Goal: Task Accomplishment & Management: Complete application form

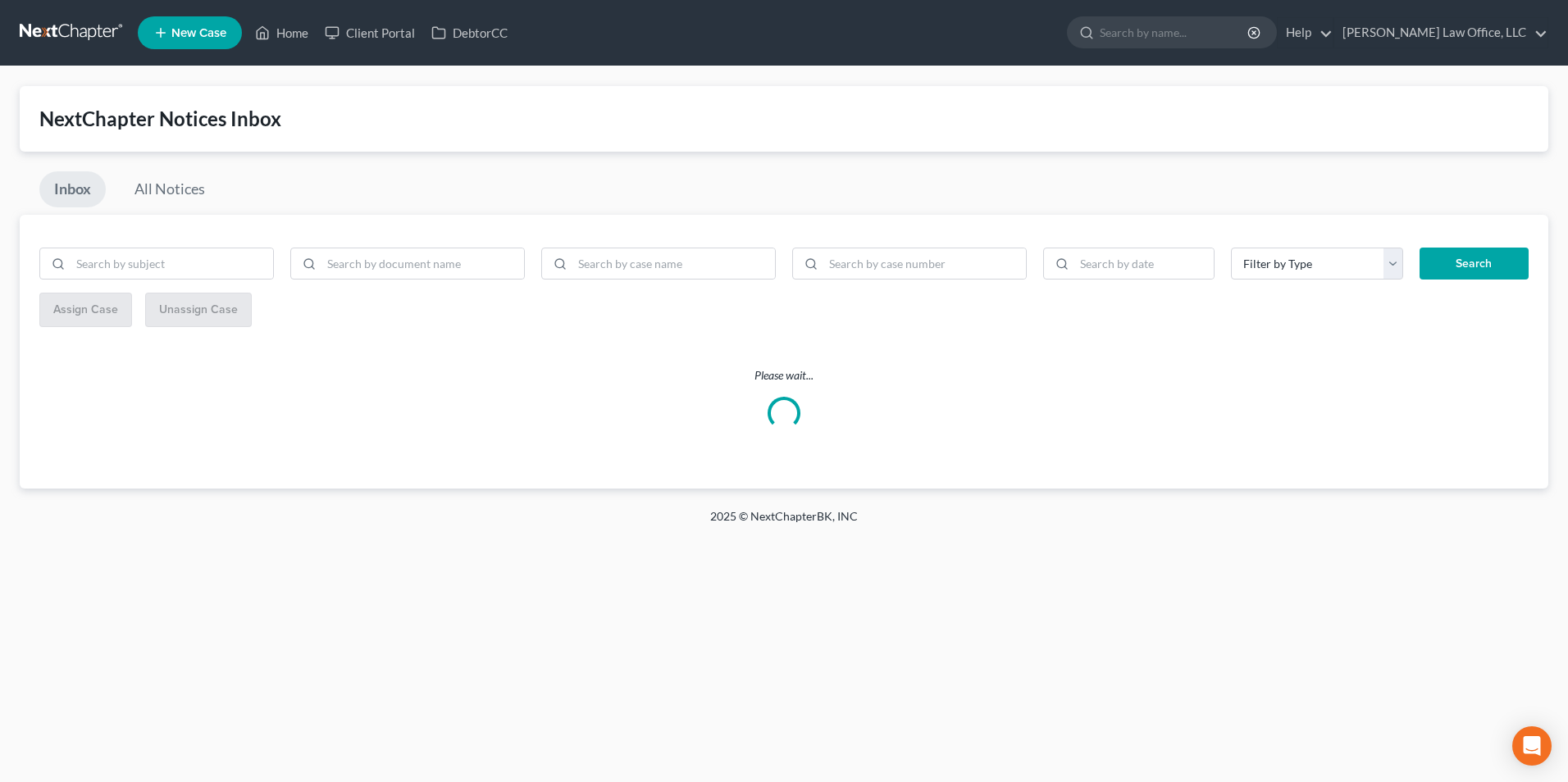
click at [74, 43] on link at bounding box center [72, 33] width 105 height 30
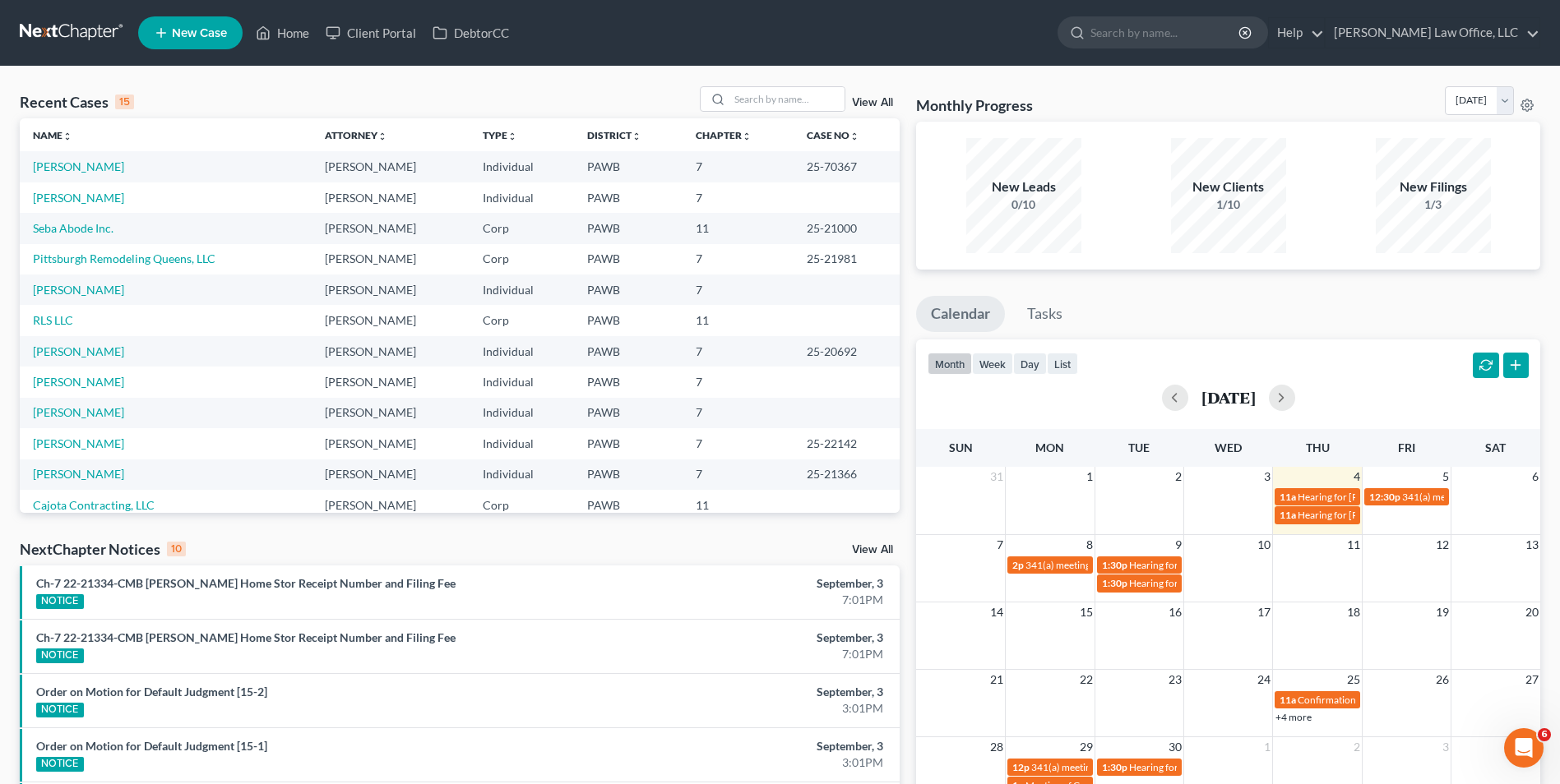
click at [180, 40] on link "New Case" at bounding box center [190, 33] width 105 height 33
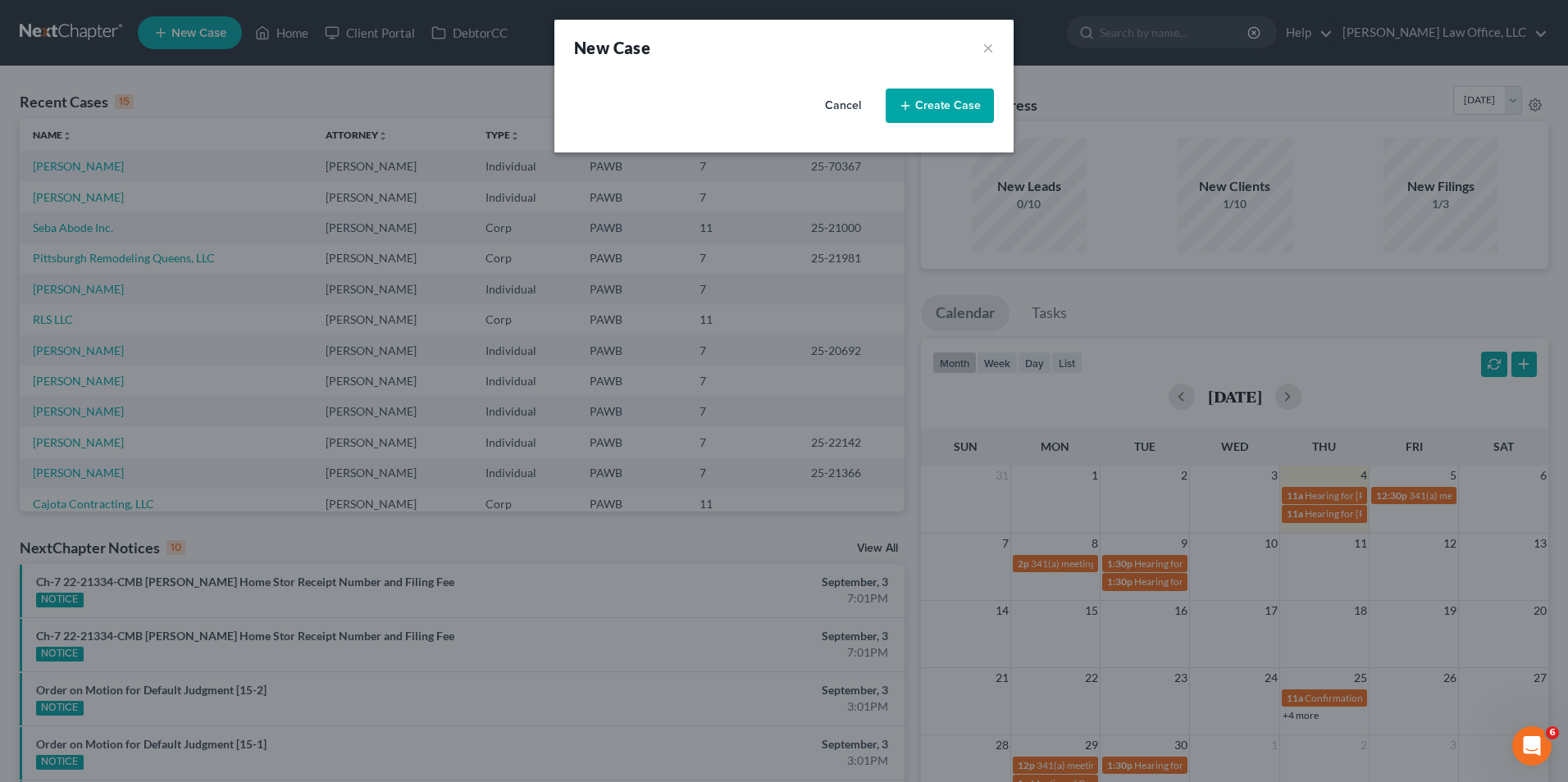
select select "69"
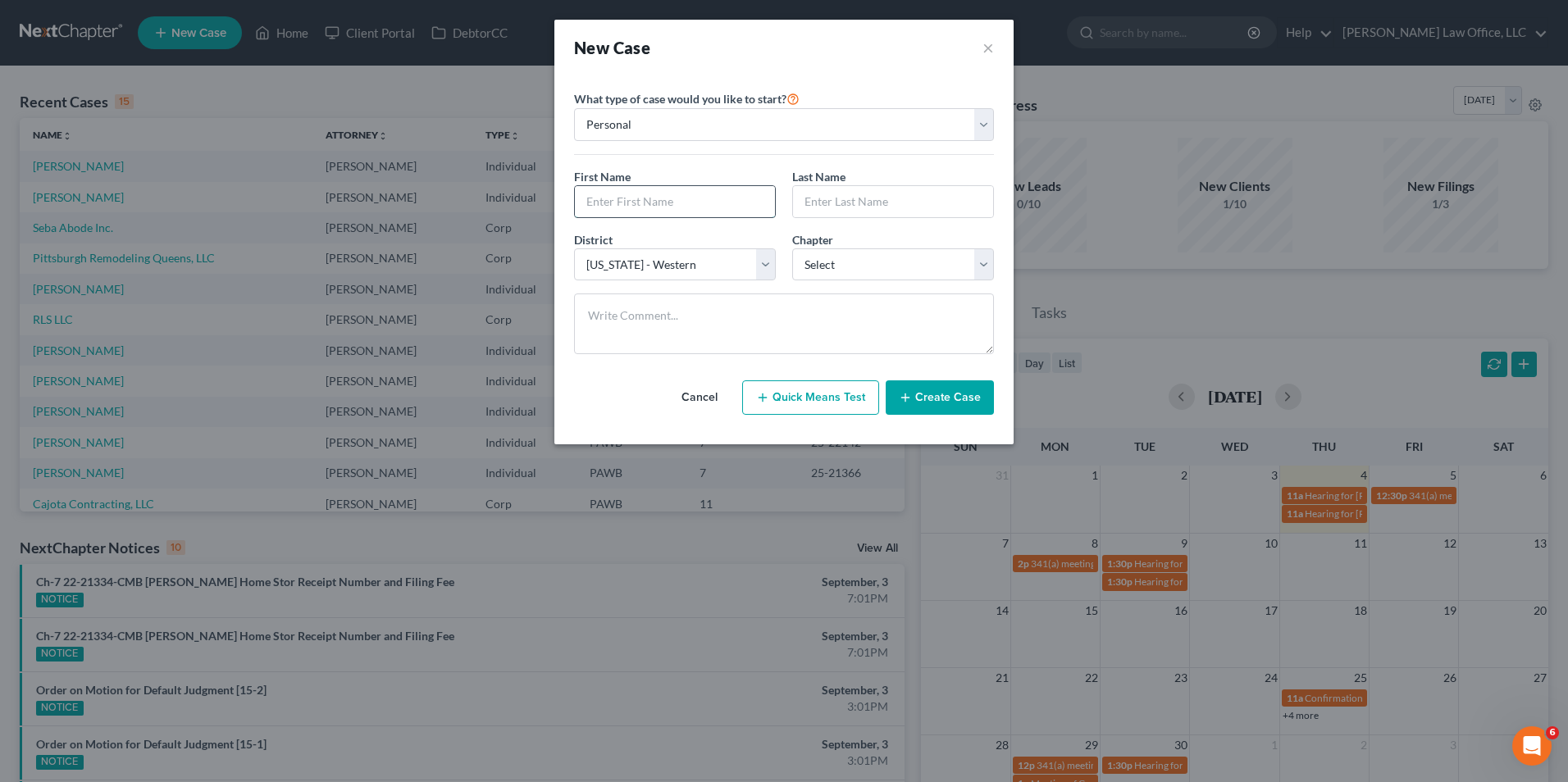
click at [604, 210] on input "text" at bounding box center [674, 201] width 200 height 31
type input "Heather"
type input "Pletcher"
select select "0"
click at [931, 391] on button "Create Case" at bounding box center [939, 398] width 108 height 34
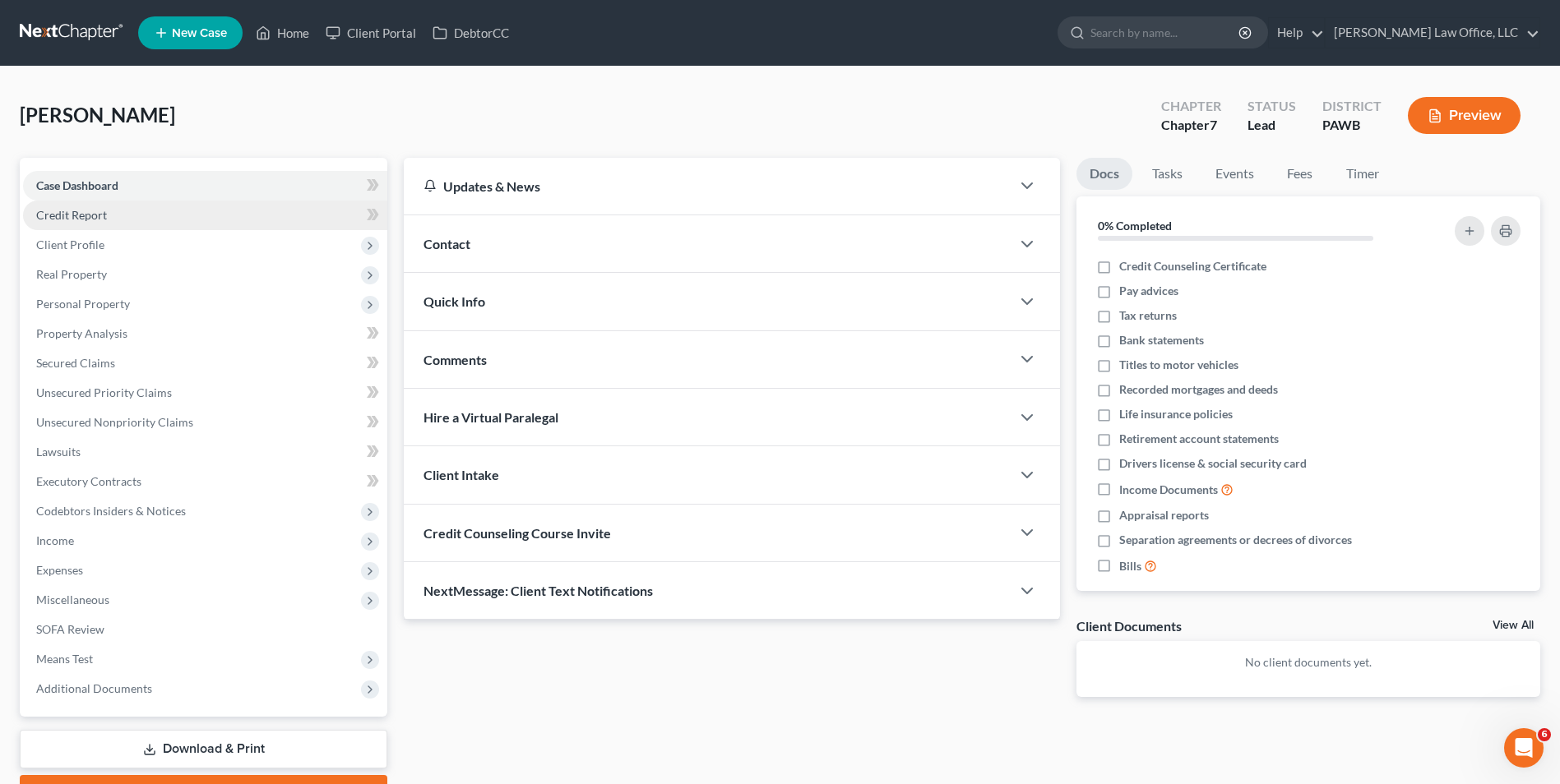
click at [106, 219] on link "Credit Report" at bounding box center [205, 216] width 364 height 30
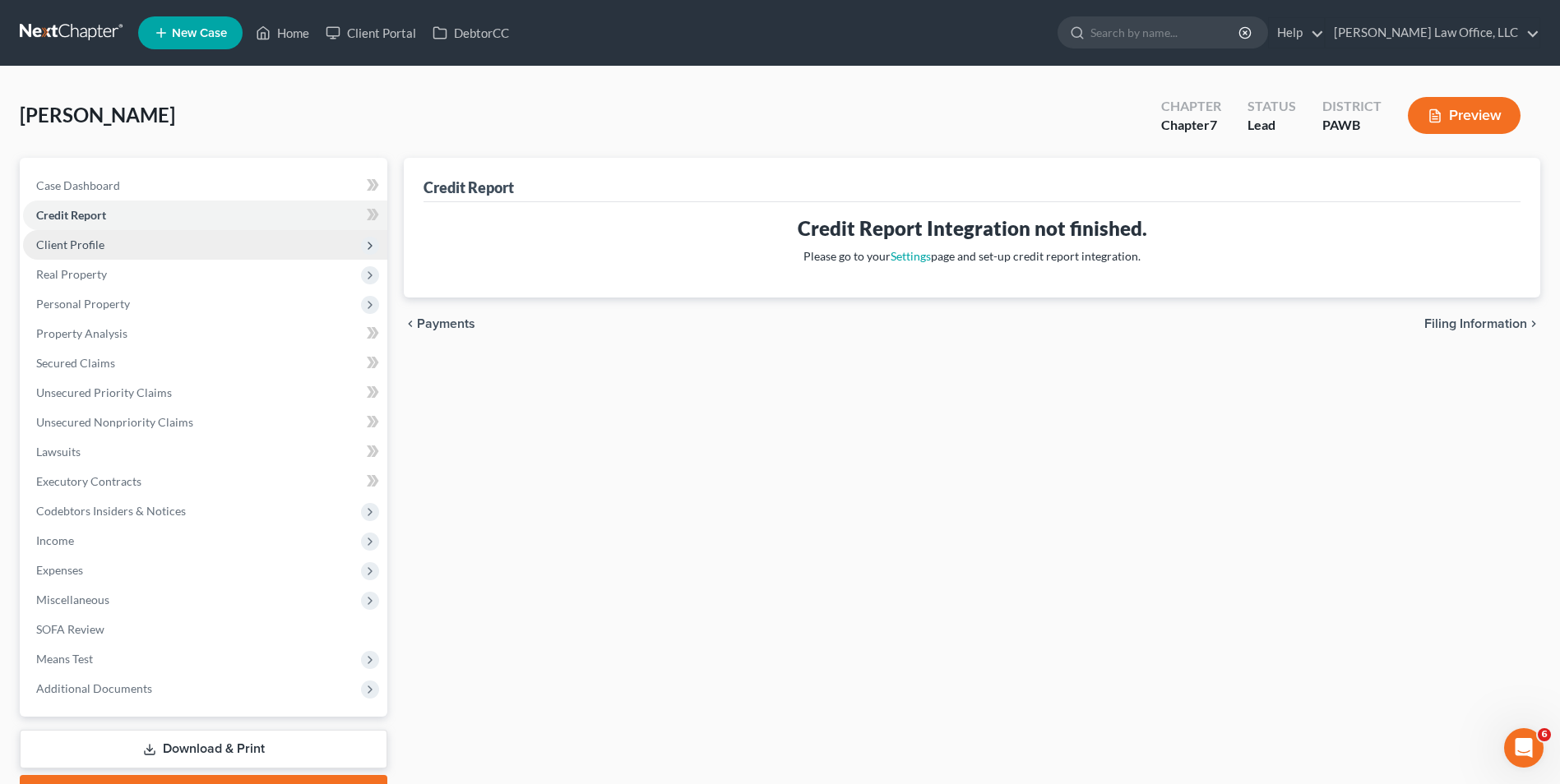
click at [115, 248] on span "Client Profile" at bounding box center [205, 245] width 364 height 30
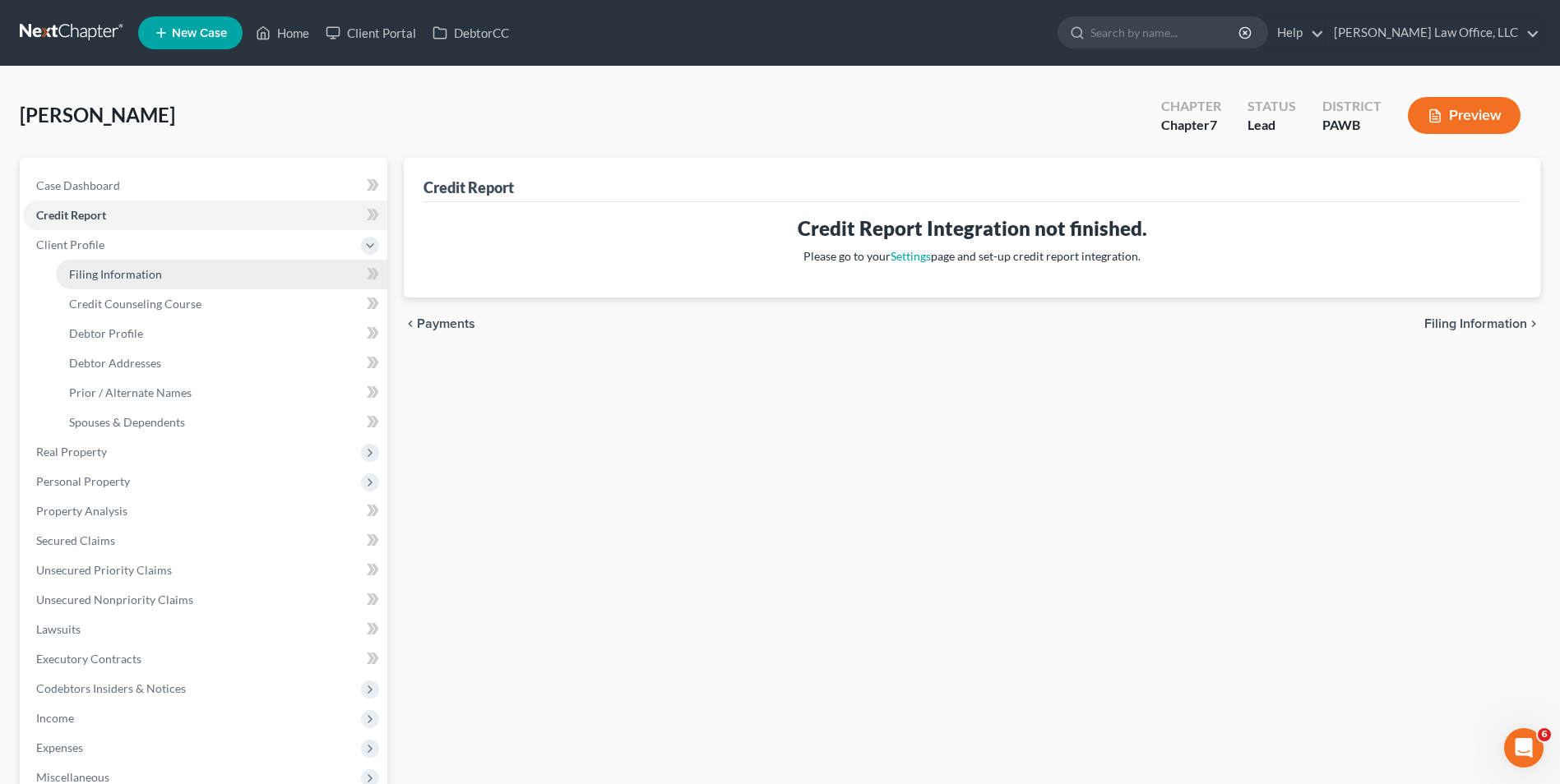
click at [107, 273] on span "Filing Information" at bounding box center [116, 273] width 93 height 14
select select "1"
select select "0"
select select "69"
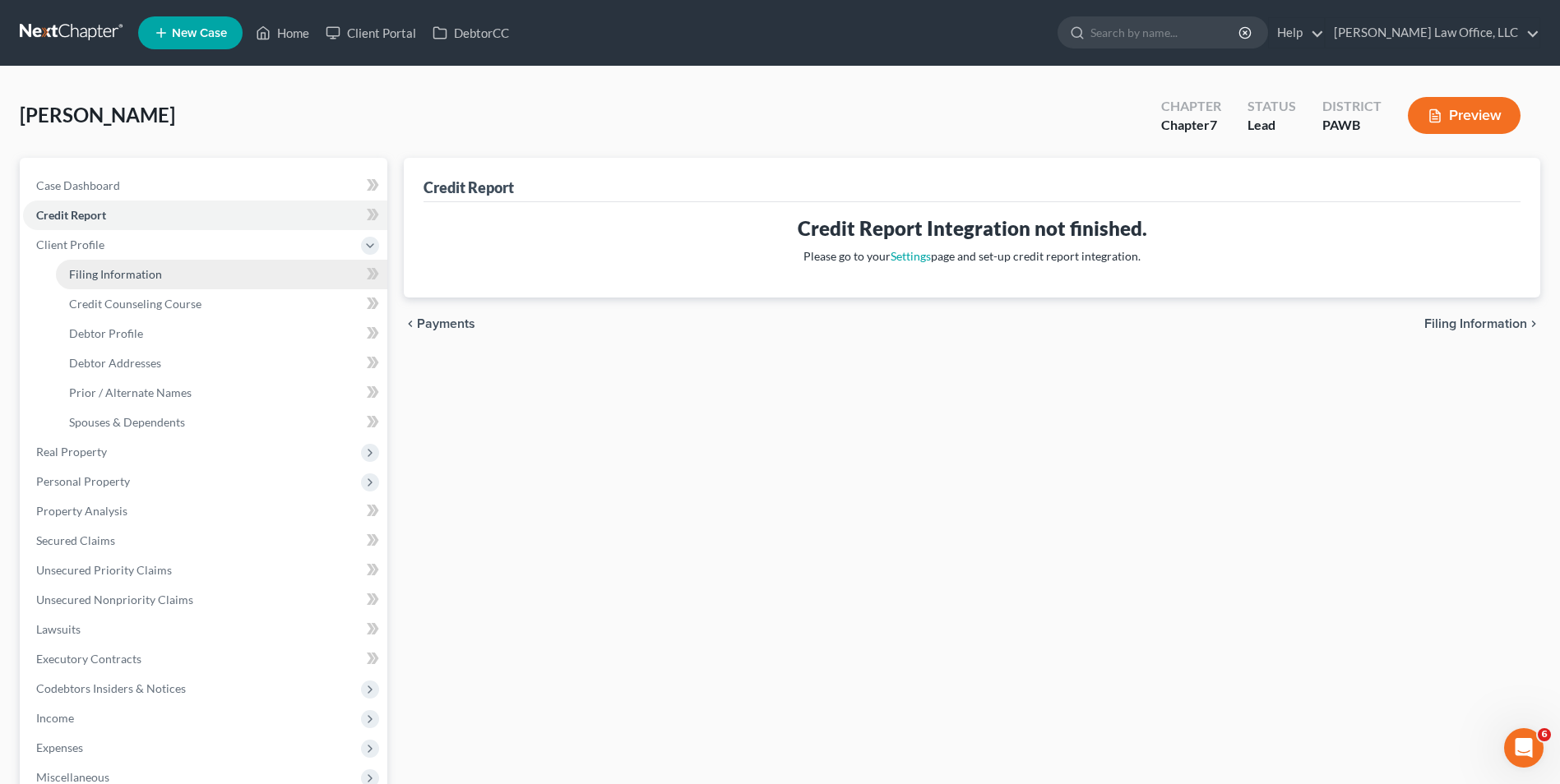
select select "39"
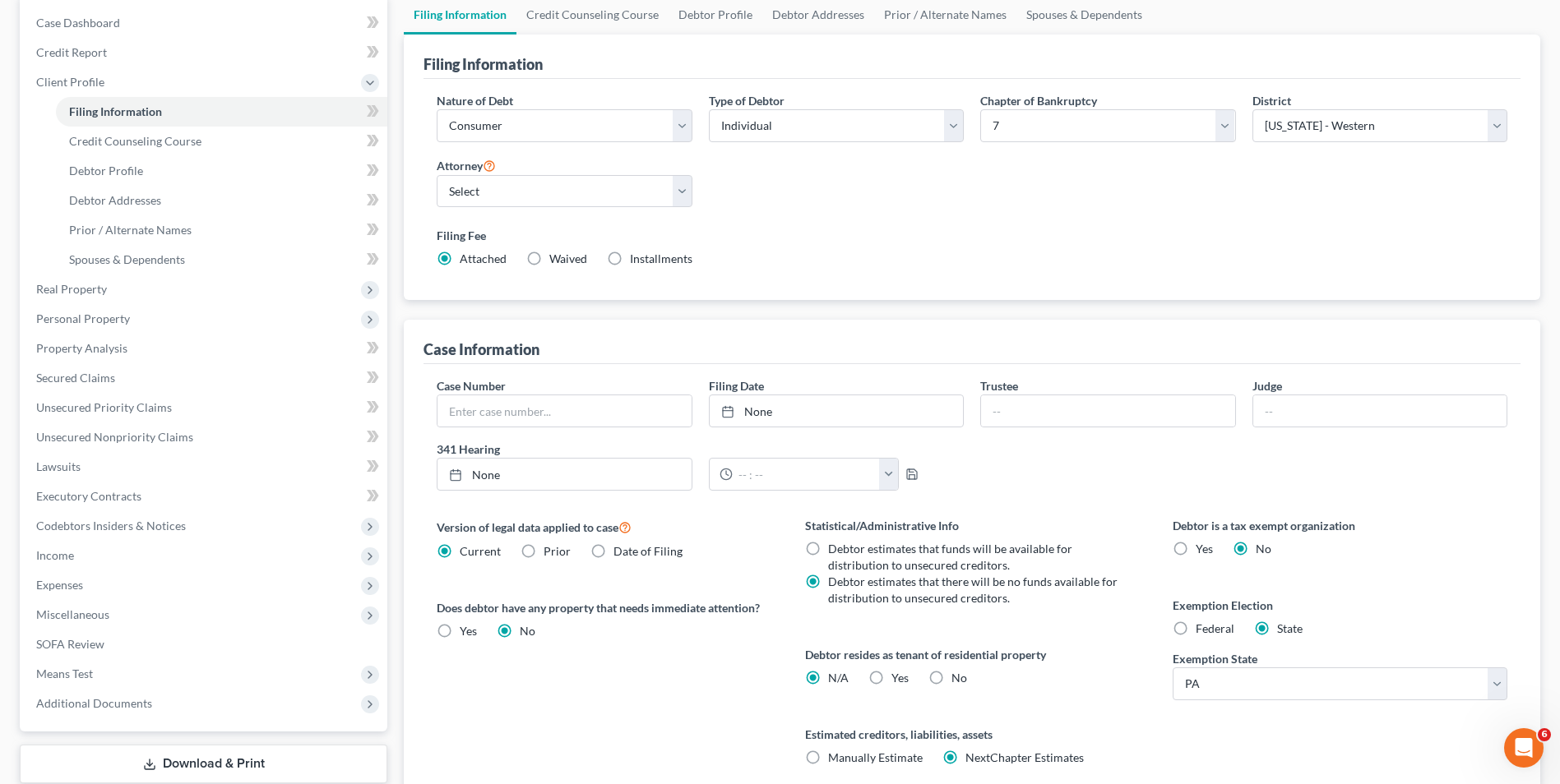
scroll to position [164, 0]
click at [1200, 624] on span "Federal" at bounding box center [1215, 626] width 38 height 14
click at [1202, 624] on input "Federal" at bounding box center [1207, 623] width 10 height 10
radio input "true"
radio input "false"
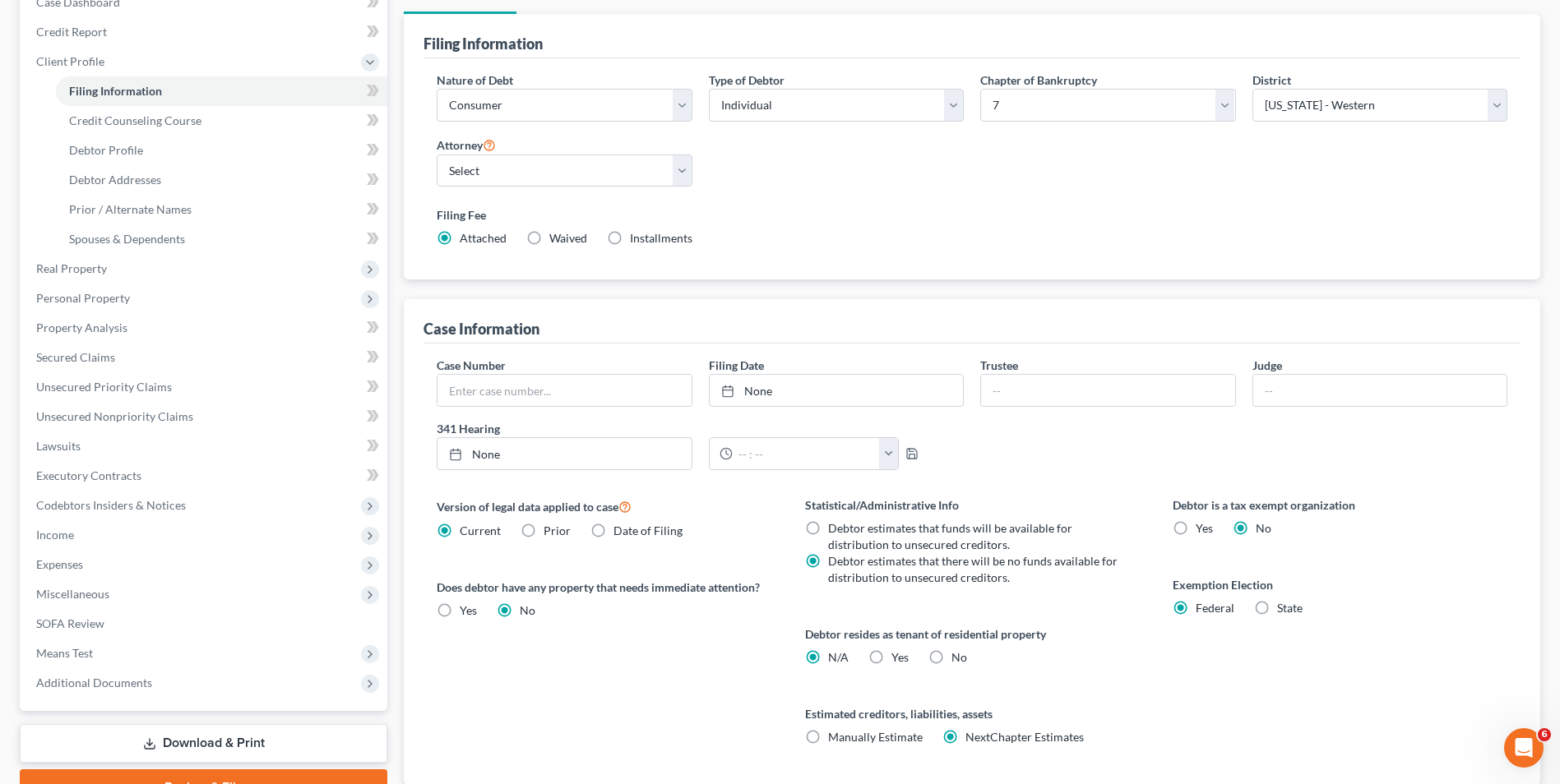
scroll to position [300, 0]
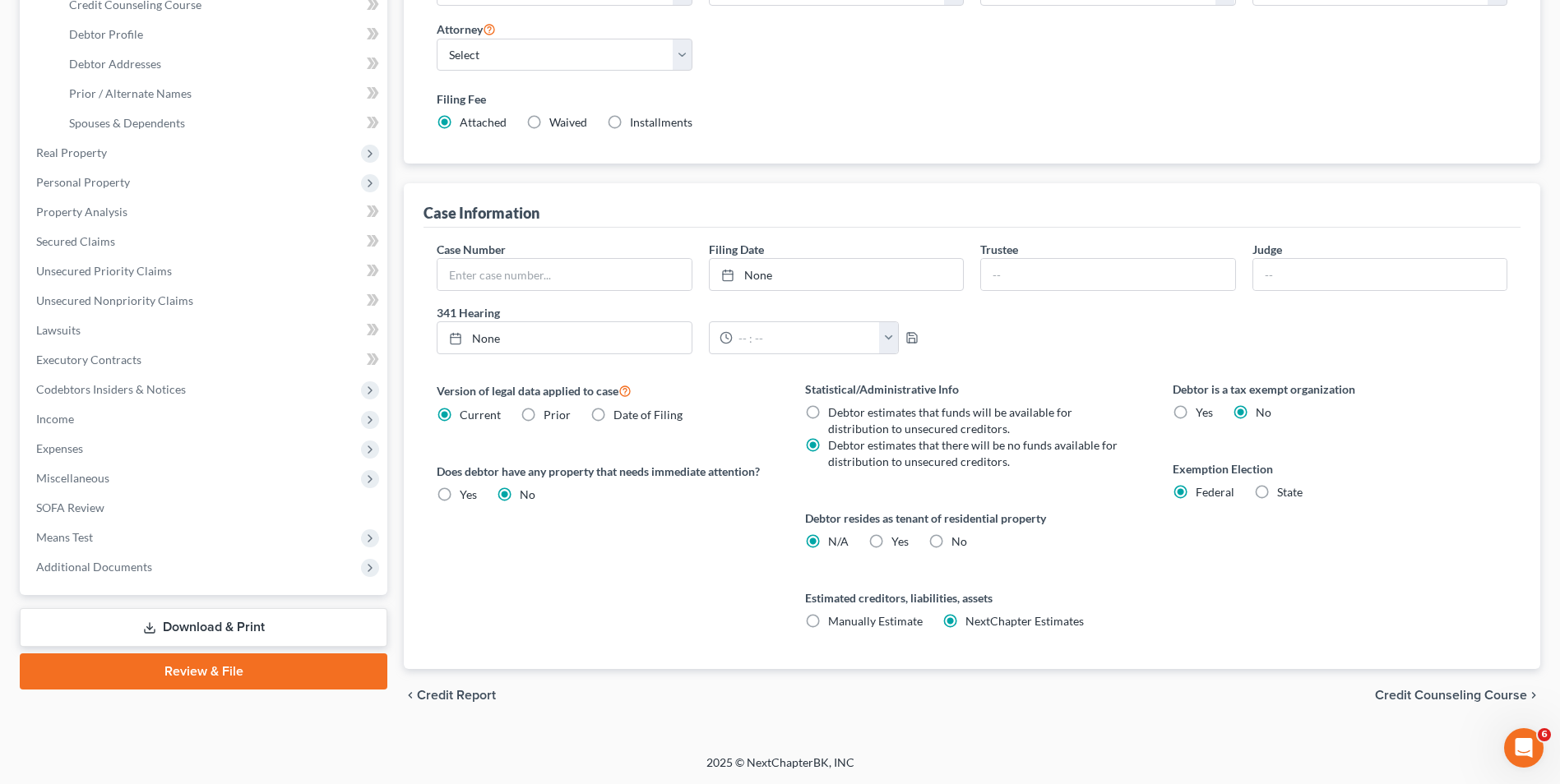
click at [1491, 696] on span "Credit Counseling Course" at bounding box center [1451, 695] width 152 height 13
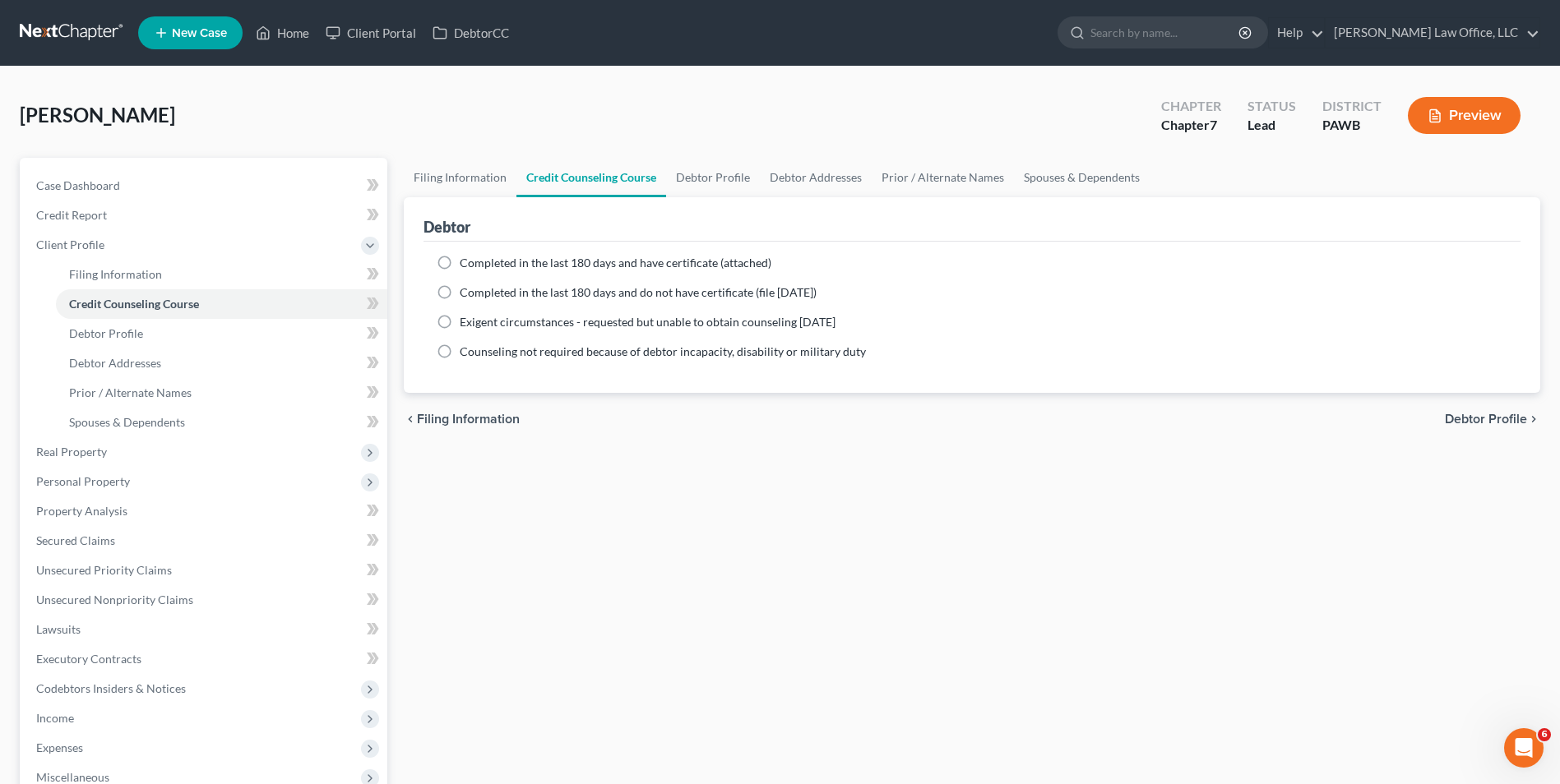
click at [1488, 416] on span "Debtor Profile" at bounding box center [1485, 419] width 82 height 13
select select "0"
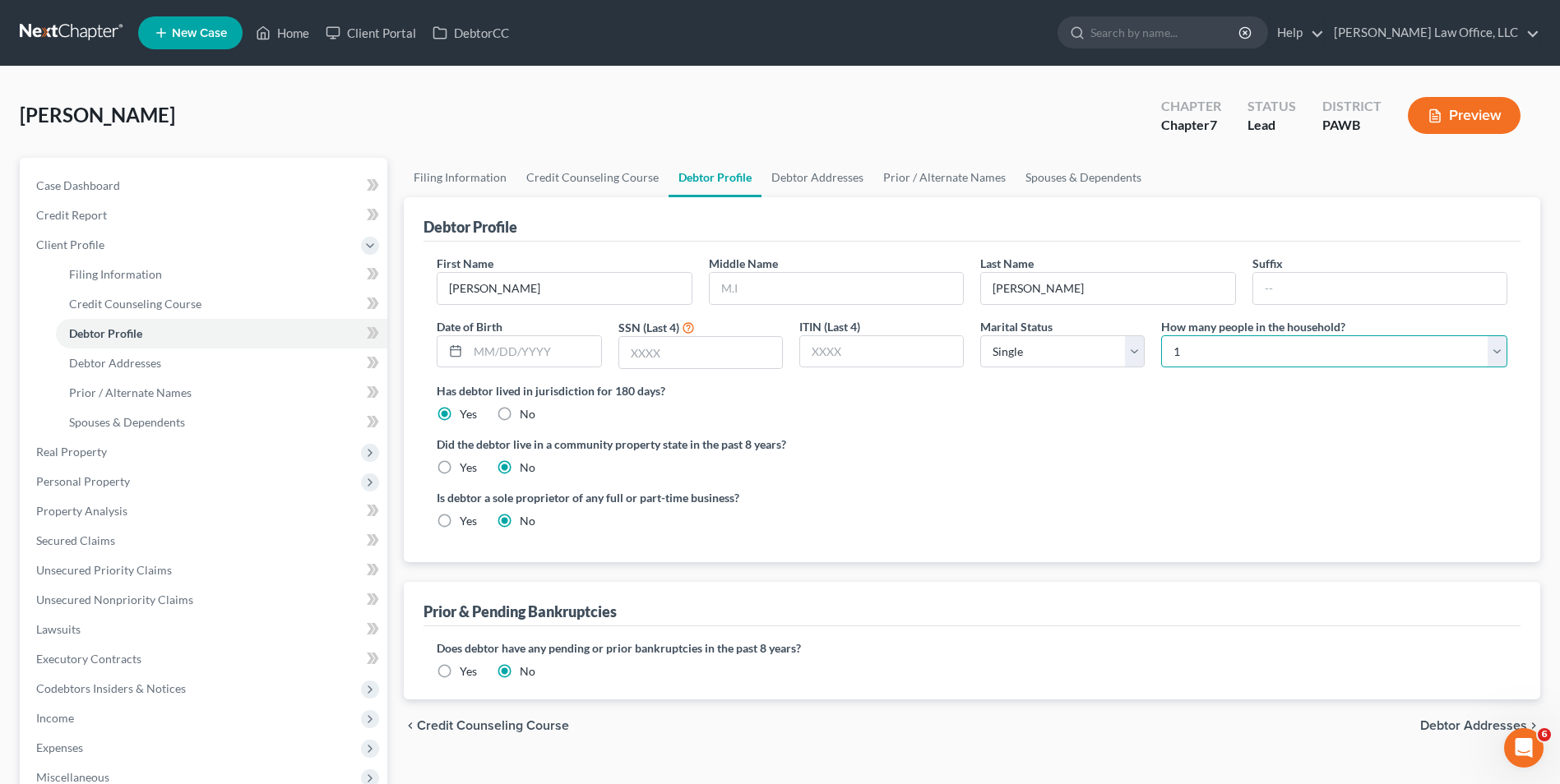
click at [1437, 358] on select "Select 1 2 3 4 5 6 7 8 9 10 11 12 13 14 15 16 17 18 19 20" at bounding box center [1334, 351] width 346 height 33
select select "3"
click at [1161, 335] on select "Select 1 2 3 4 5 6 7 8 9 10 11 12 13 14 15 16 17 18 19 20" at bounding box center [1334, 351] width 346 height 33
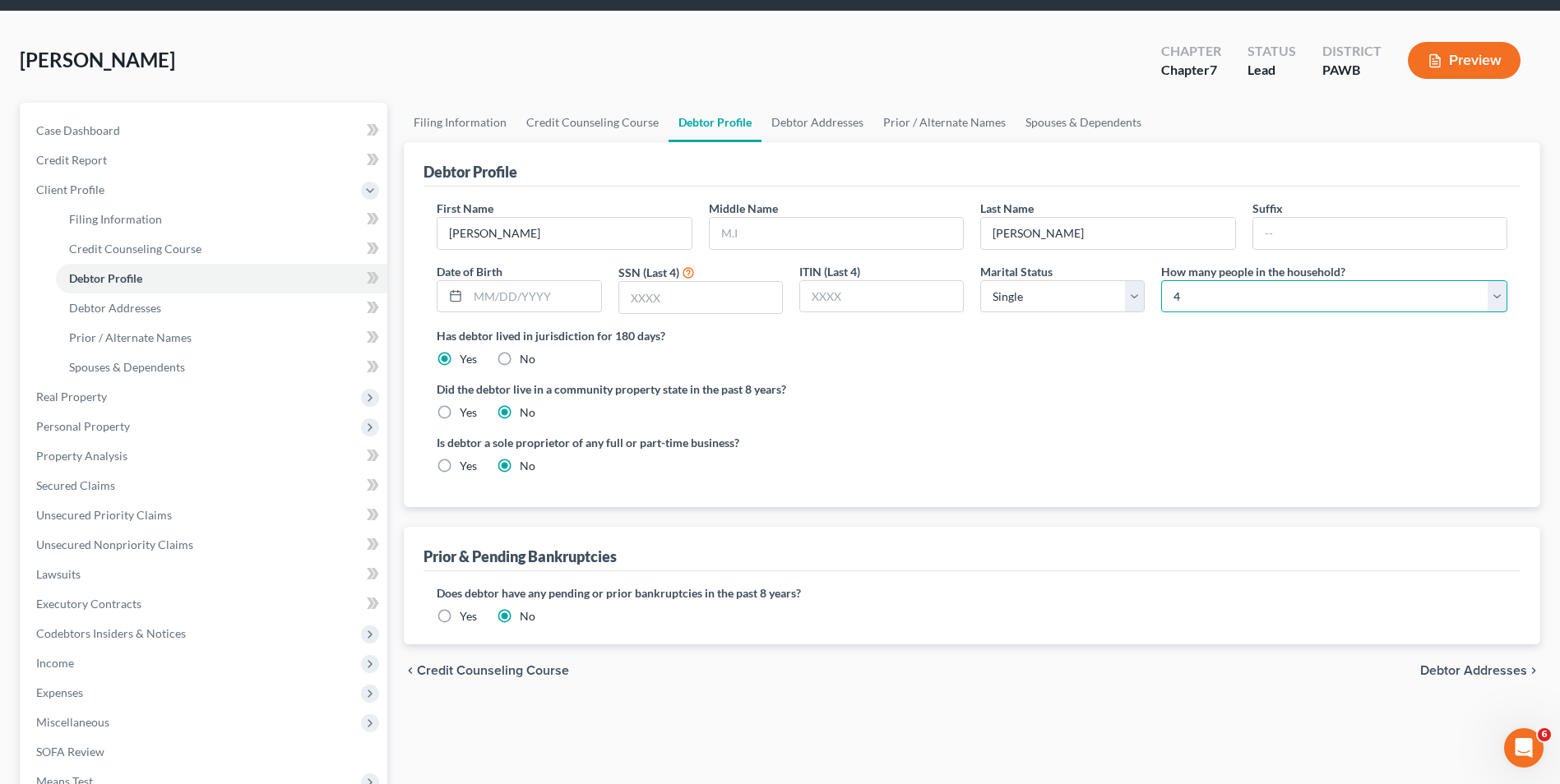
scroll to position [267, 0]
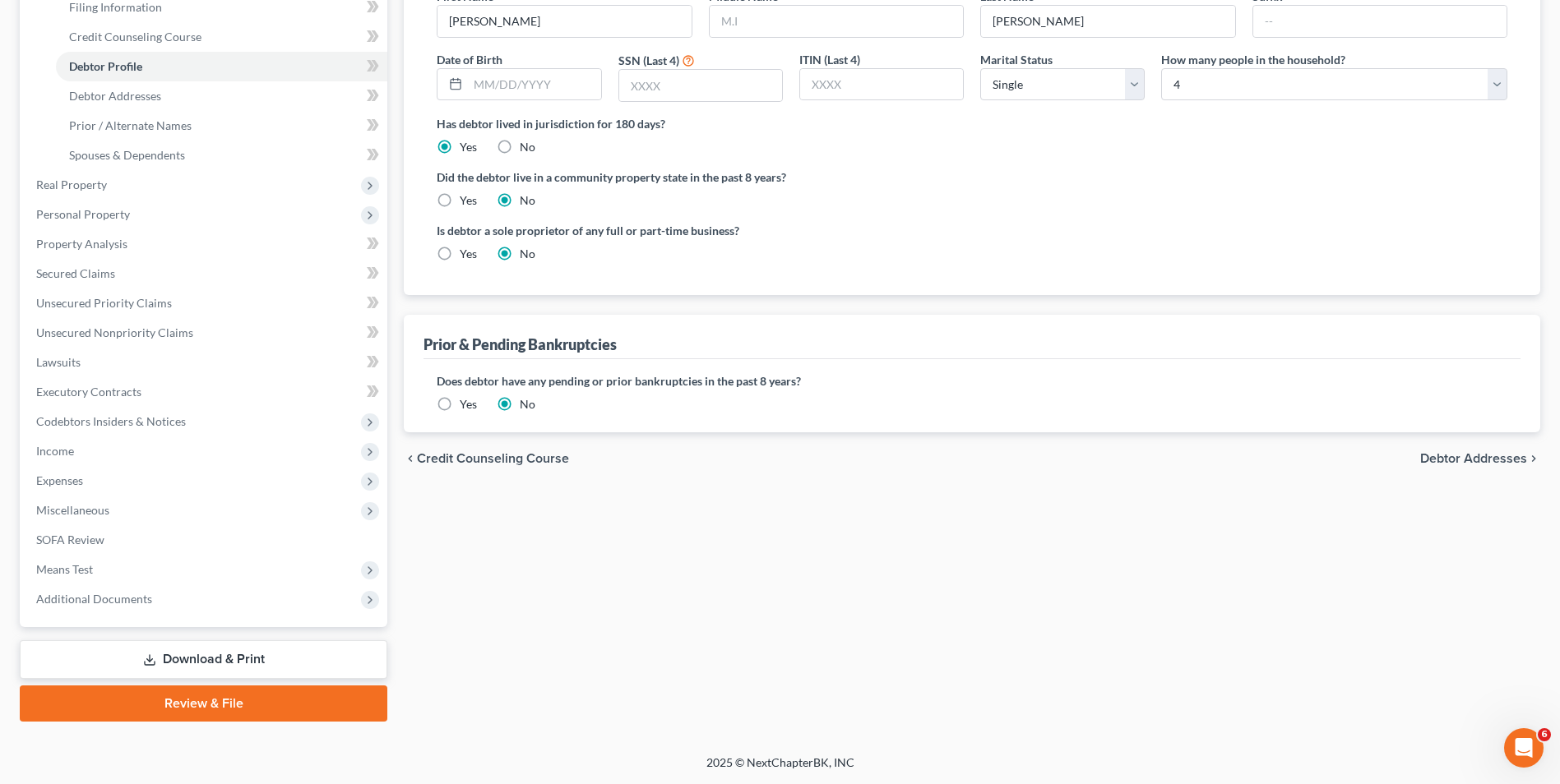
click at [1489, 457] on span "Debtor Addresses" at bounding box center [1473, 458] width 106 height 13
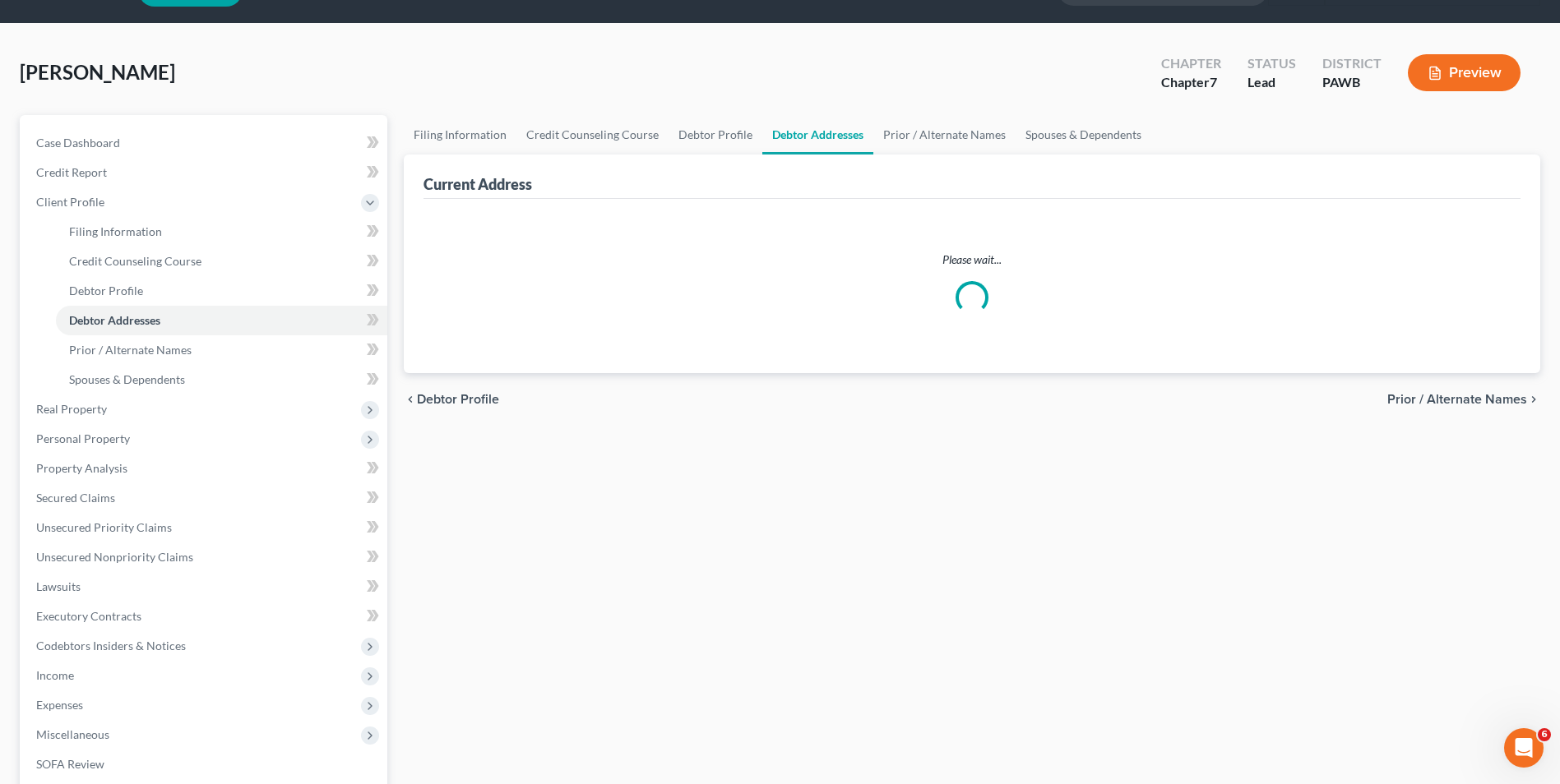
select select "0"
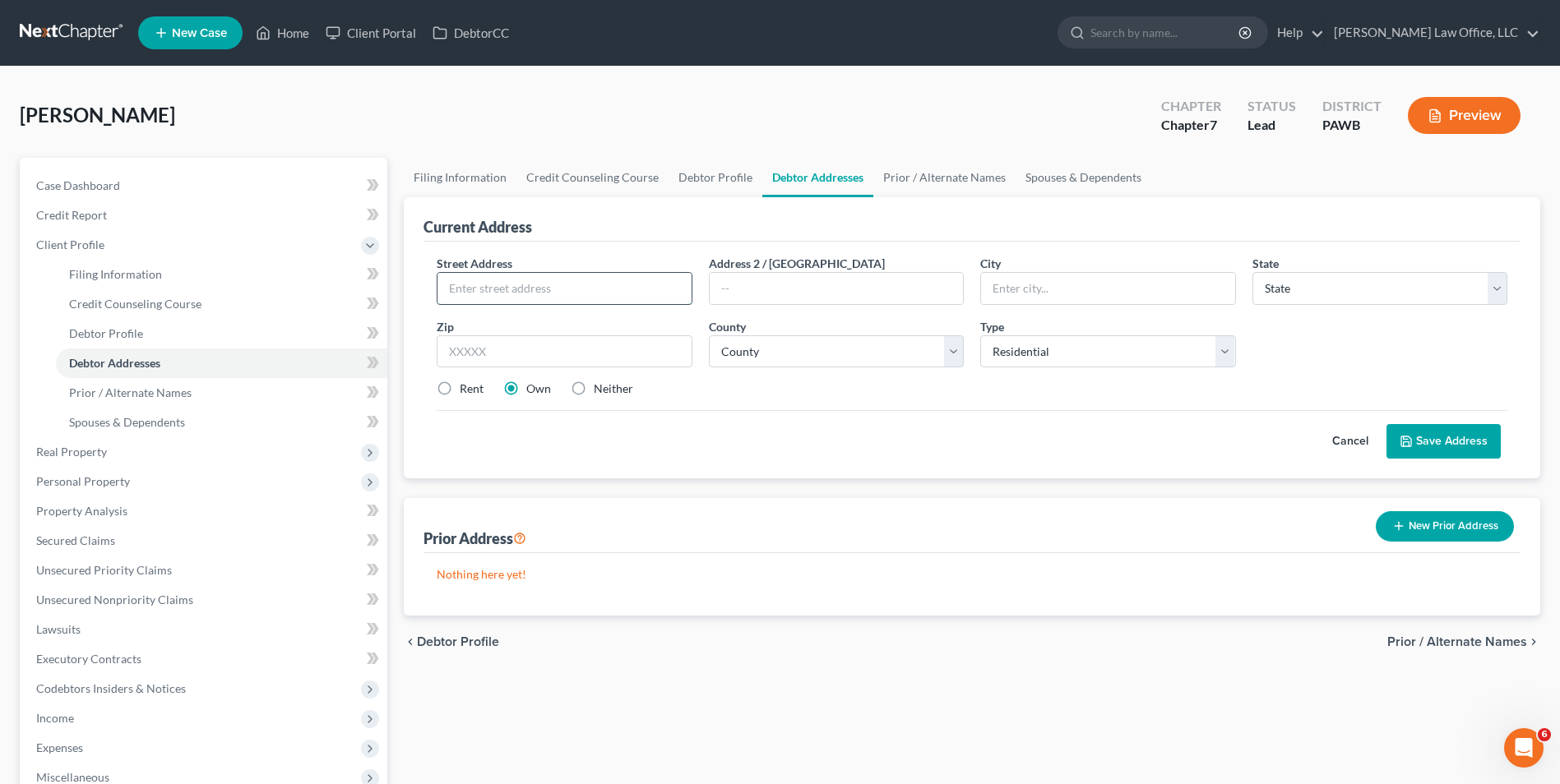
click at [499, 291] on input "text" at bounding box center [564, 287] width 253 height 31
type input "107 East Crafton"
type input "15205"
type input "Pittsburgh"
select select "39"
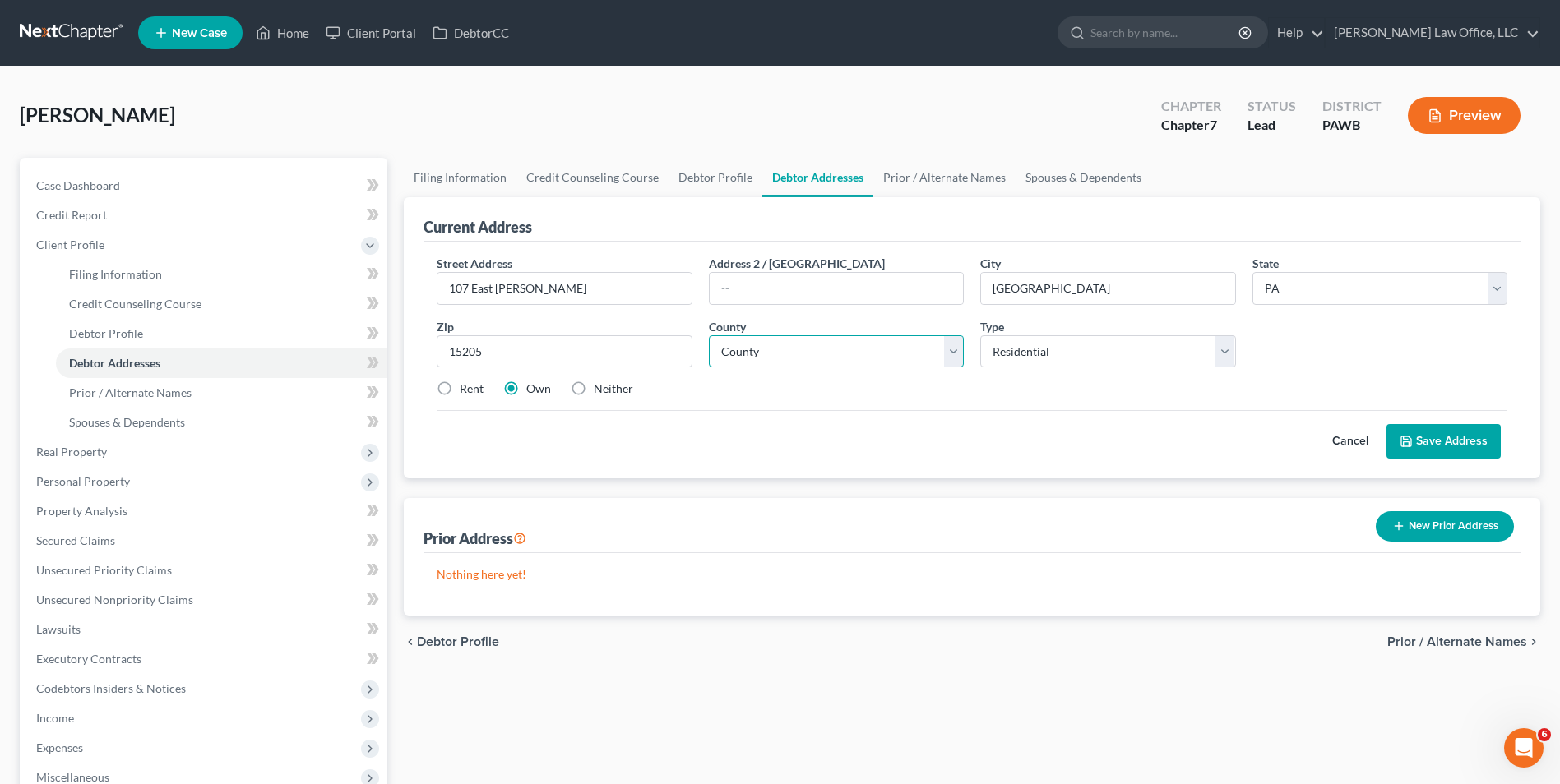
click at [750, 362] on select "County Adams County Allegheny County Armstrong County Beaver County Bedford Cou…" at bounding box center [836, 351] width 255 height 33
select select "1"
click at [709, 335] on select "County Adams County Allegheny County Armstrong County Beaver County Bedford Cou…" at bounding box center [836, 351] width 255 height 33
click at [1411, 441] on icon at bounding box center [1406, 441] width 13 height 13
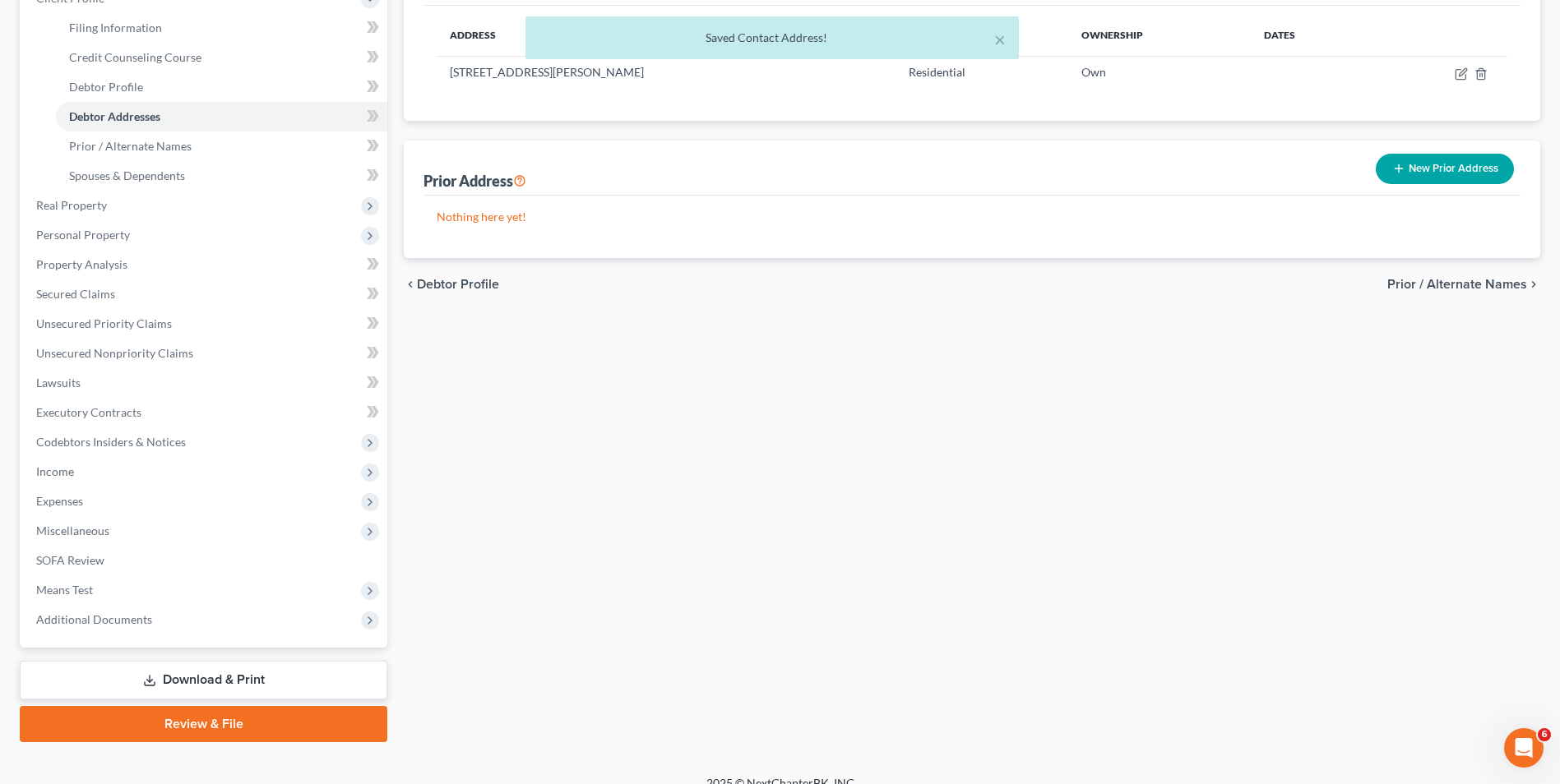
scroll to position [267, 0]
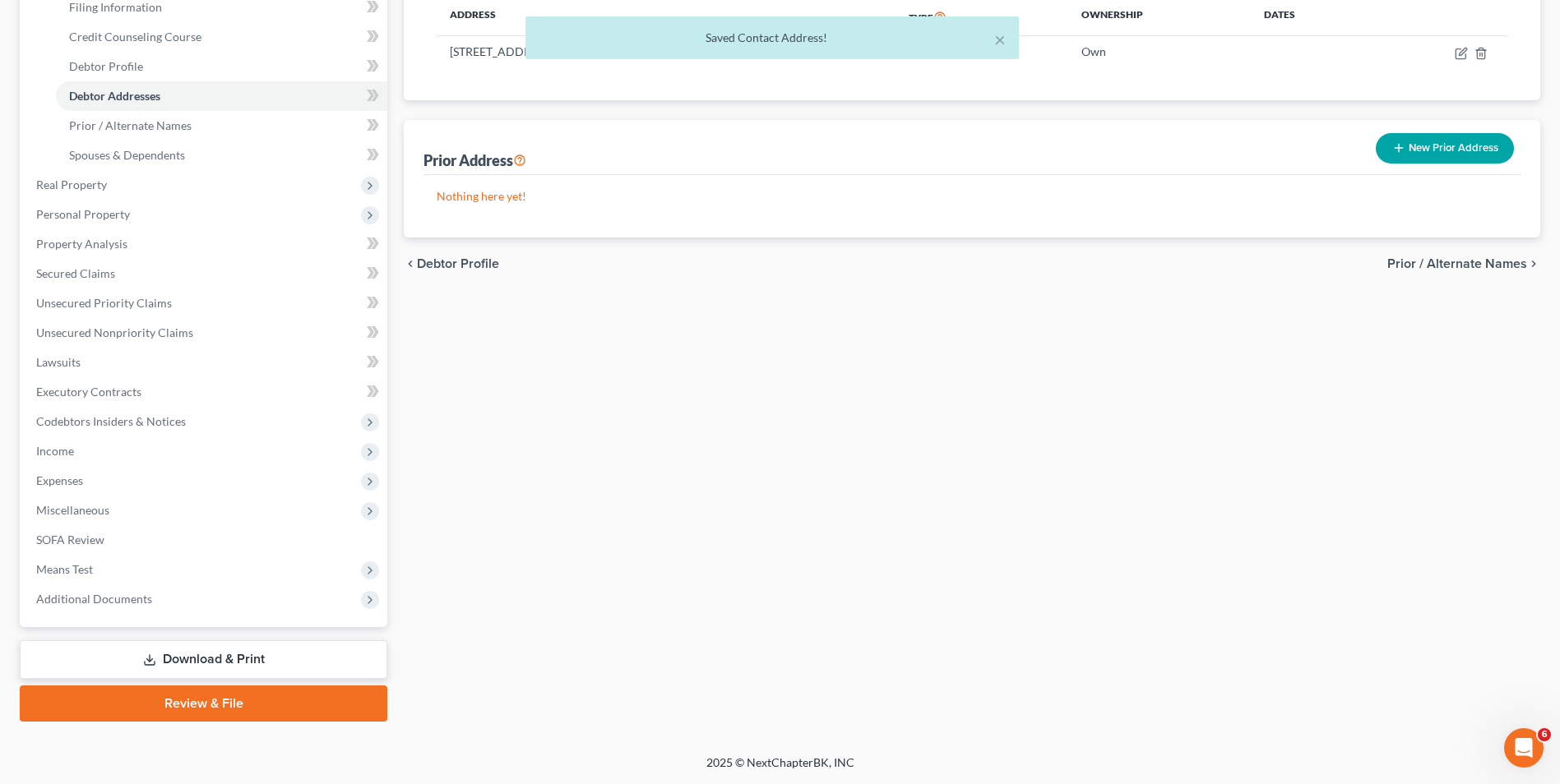
click at [235, 660] on link "Download & Print" at bounding box center [204, 659] width 368 height 38
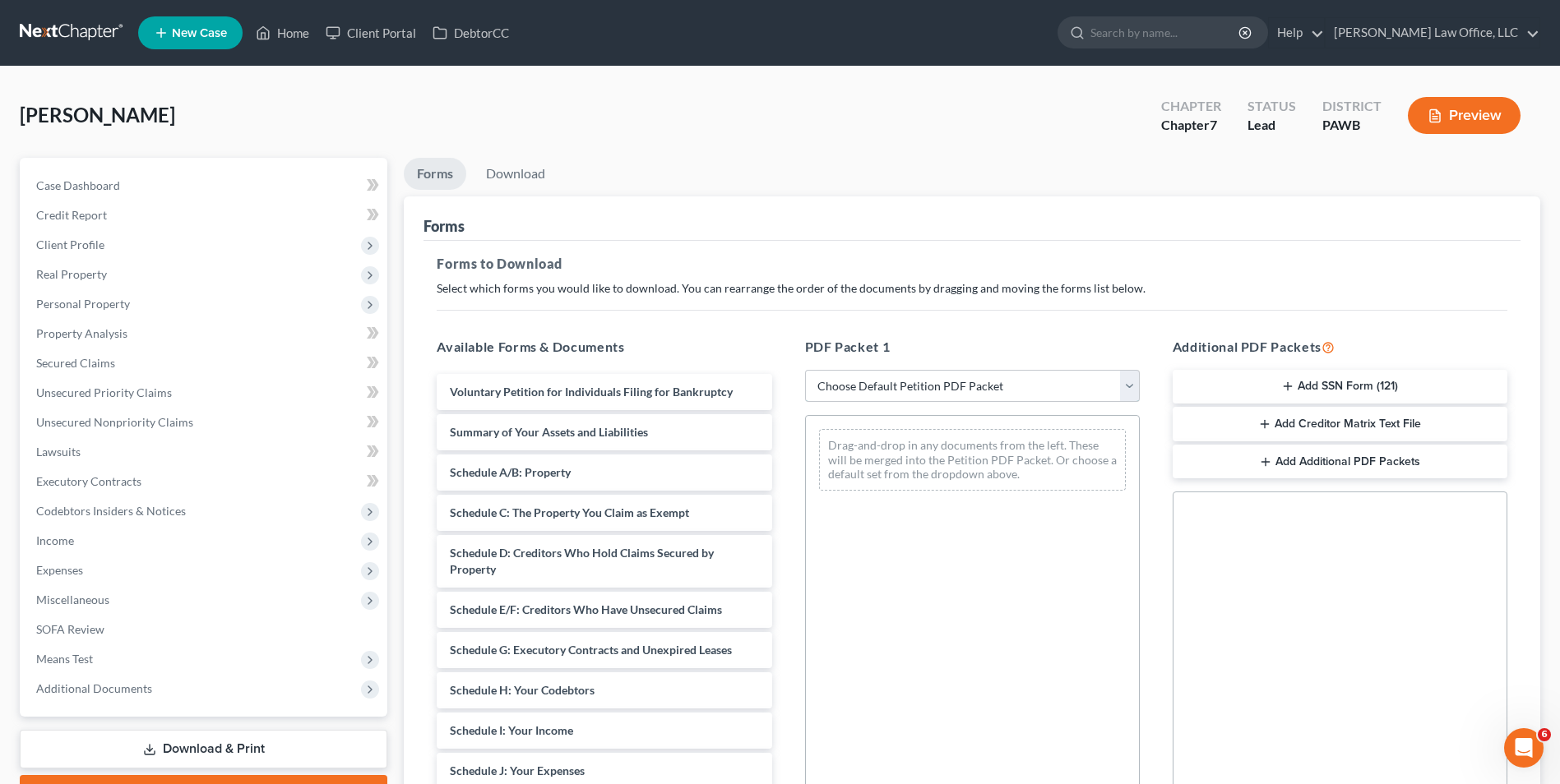
click at [865, 378] on select "Choose Default Petition PDF Packet Complete Bankruptcy Petition (all forms and …" at bounding box center [972, 385] width 334 height 33
select select "0"
click at [810, 370] on select "Choose Default Petition PDF Packet Complete Bankruptcy Petition (all forms and …" at bounding box center [972, 385] width 334 height 33
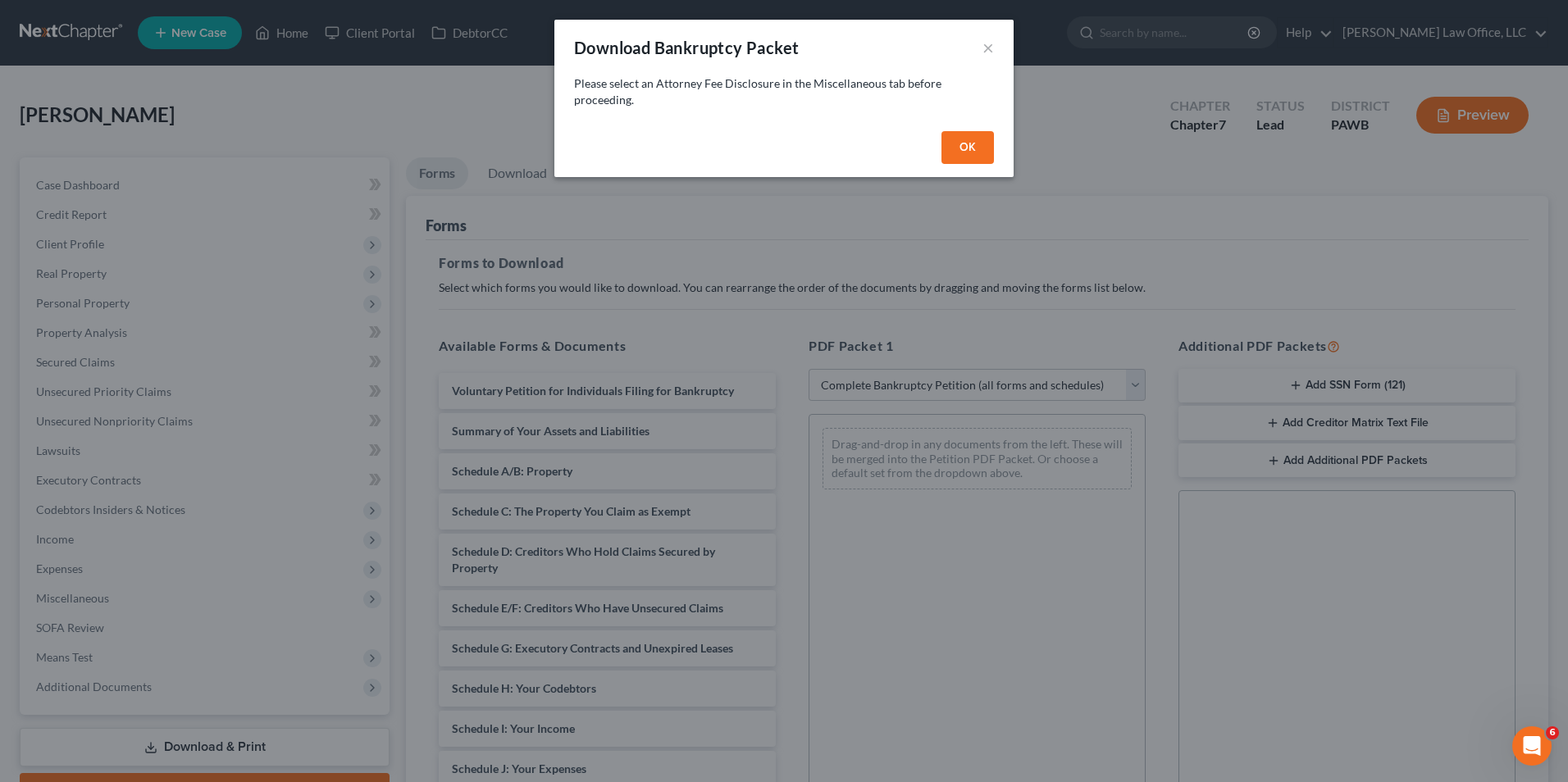
click at [958, 148] on button "OK" at bounding box center [967, 147] width 52 height 33
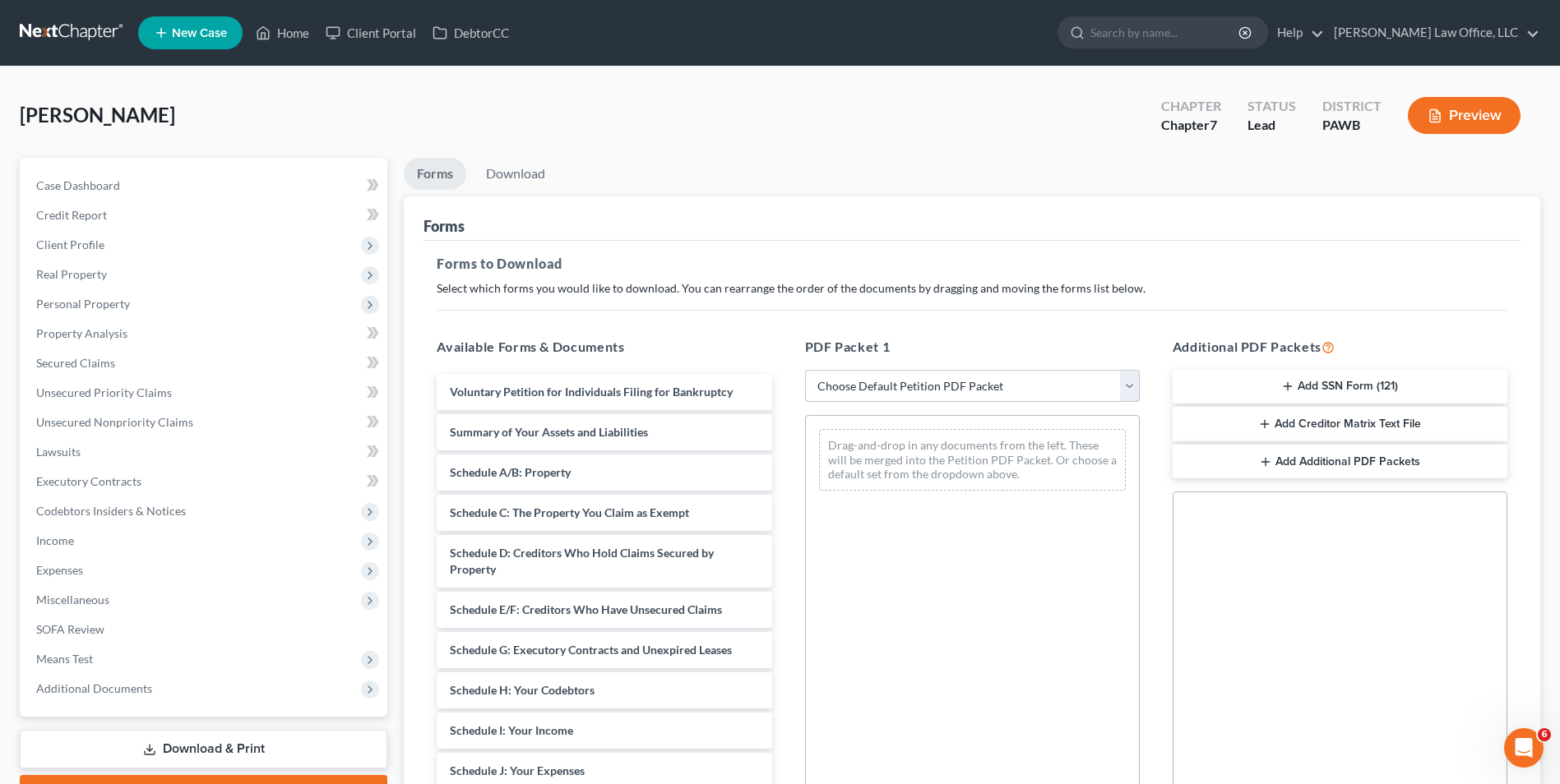
click at [857, 388] on select "Choose Default Petition PDF Packet Complete Bankruptcy Petition (all forms and …" at bounding box center [972, 385] width 334 height 33
select select "0"
click at [810, 370] on select "Choose Default Petition PDF Packet Complete Bankruptcy Petition (all forms and …" at bounding box center [972, 385] width 334 height 33
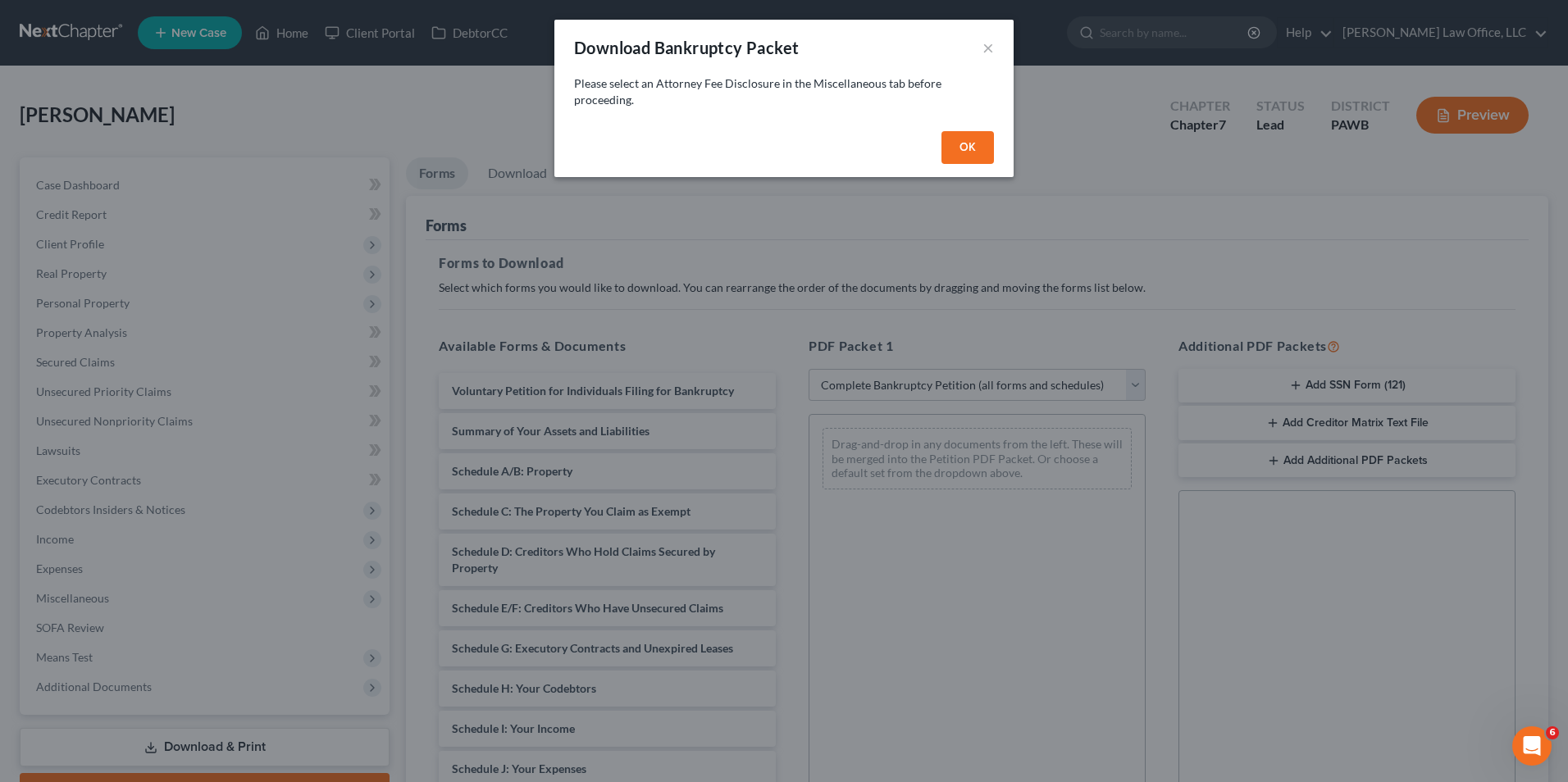
click at [968, 138] on button "OK" at bounding box center [967, 147] width 52 height 33
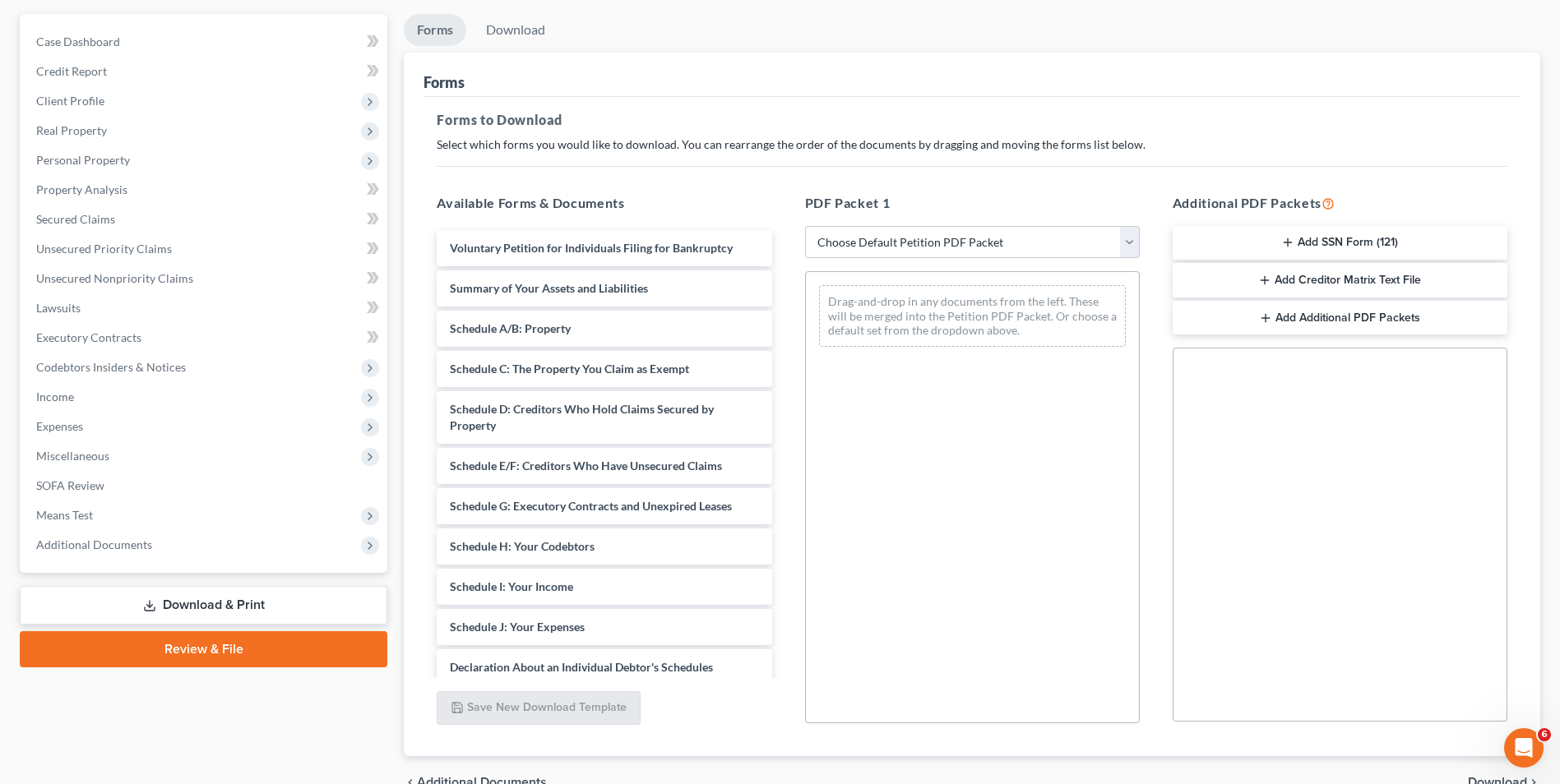
scroll to position [231, 0]
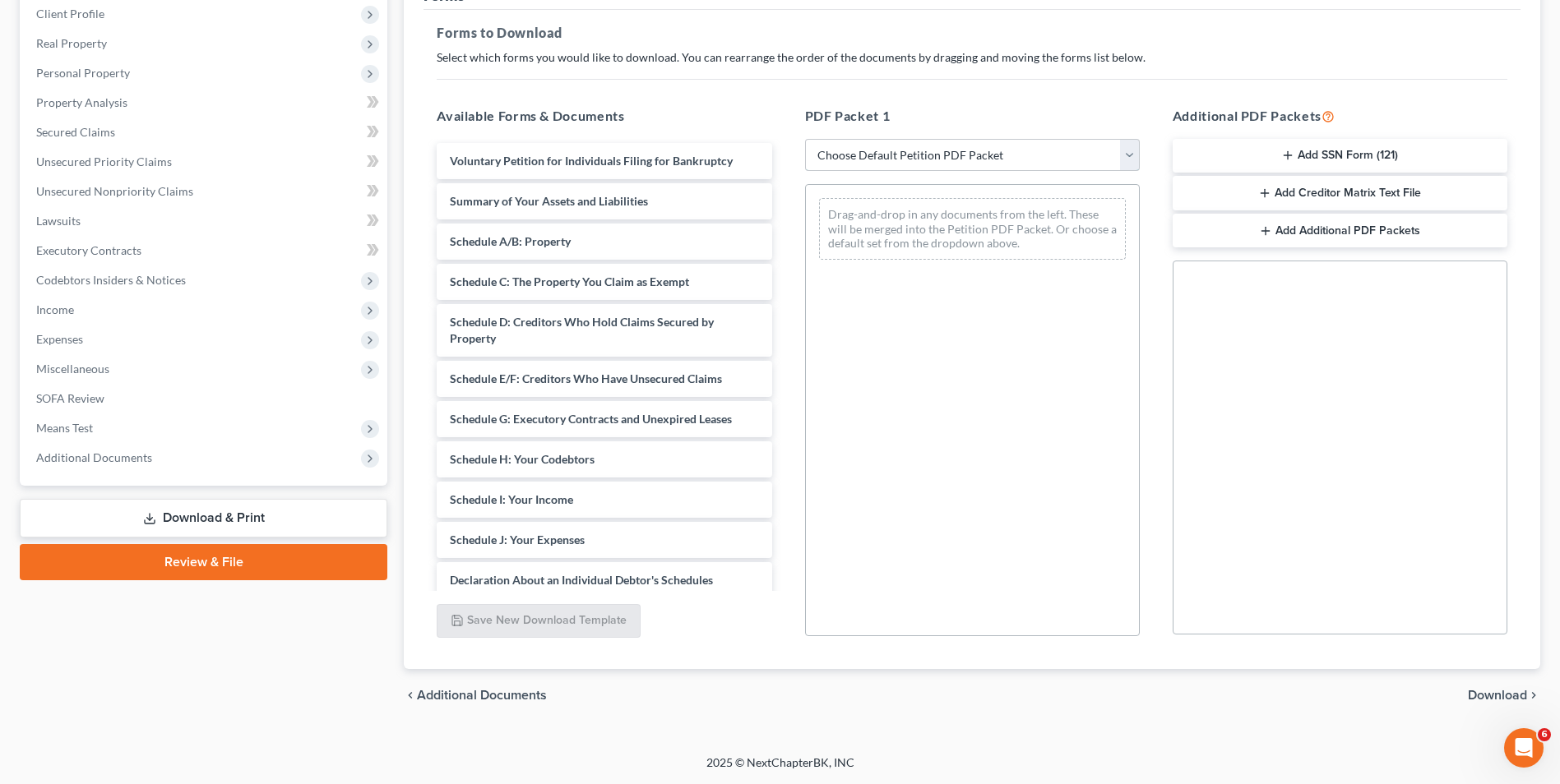
click at [972, 160] on select "Choose Default Petition PDF Packet Complete Bankruptcy Petition (all forms and …" at bounding box center [972, 155] width 334 height 33
click at [805, 139] on select "Choose Default Petition PDF Packet Complete Bankruptcy Petition (all forms and …" at bounding box center [972, 155] width 334 height 33
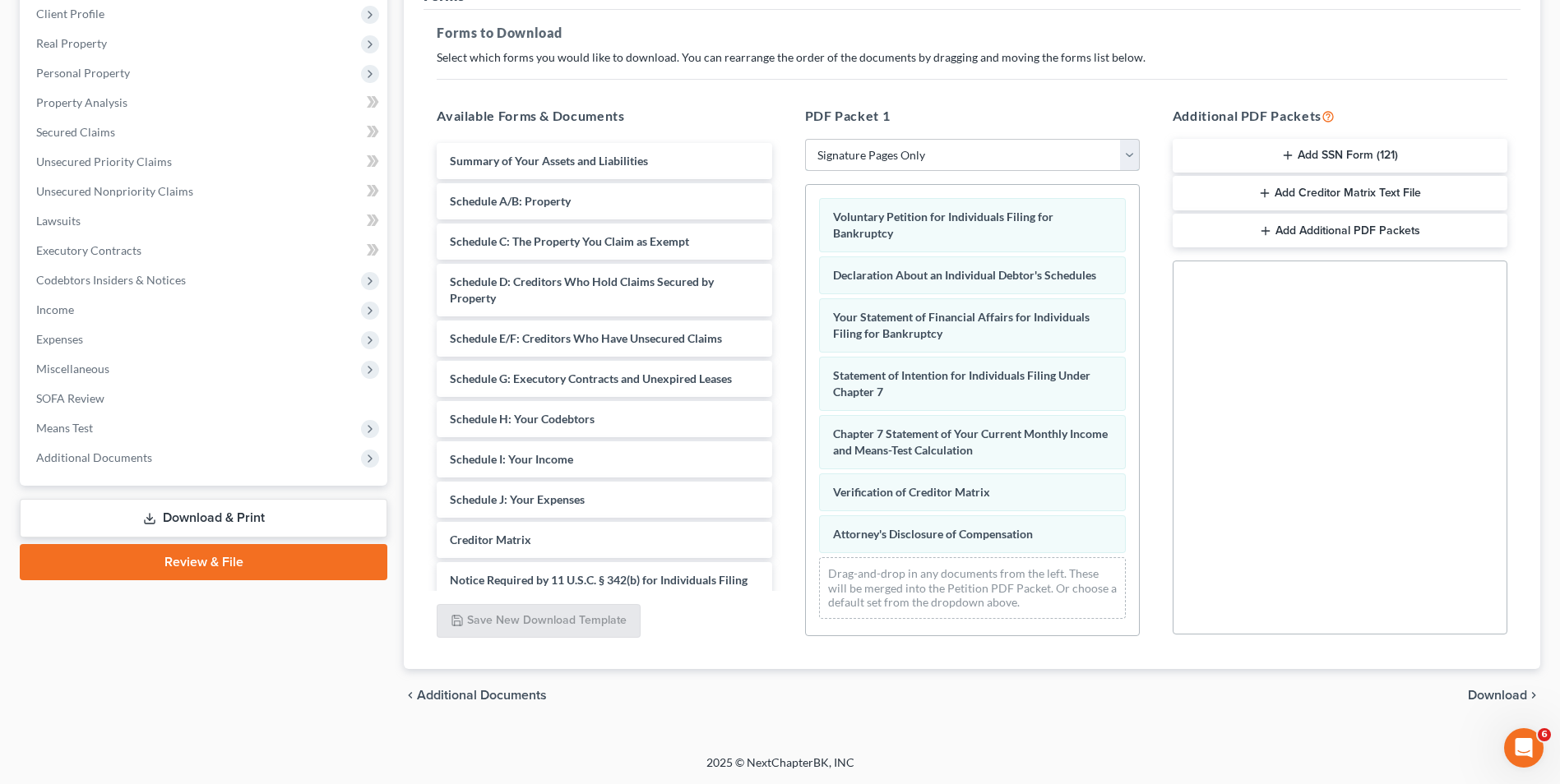
click at [949, 166] on select "Choose Default Petition PDF Packet Complete Bankruptcy Petition (all forms and …" at bounding box center [972, 155] width 334 height 33
select select "0"
click at [810, 139] on select "Choose Default Petition PDF Packet Complete Bankruptcy Petition (all forms and …" at bounding box center [972, 155] width 334 height 33
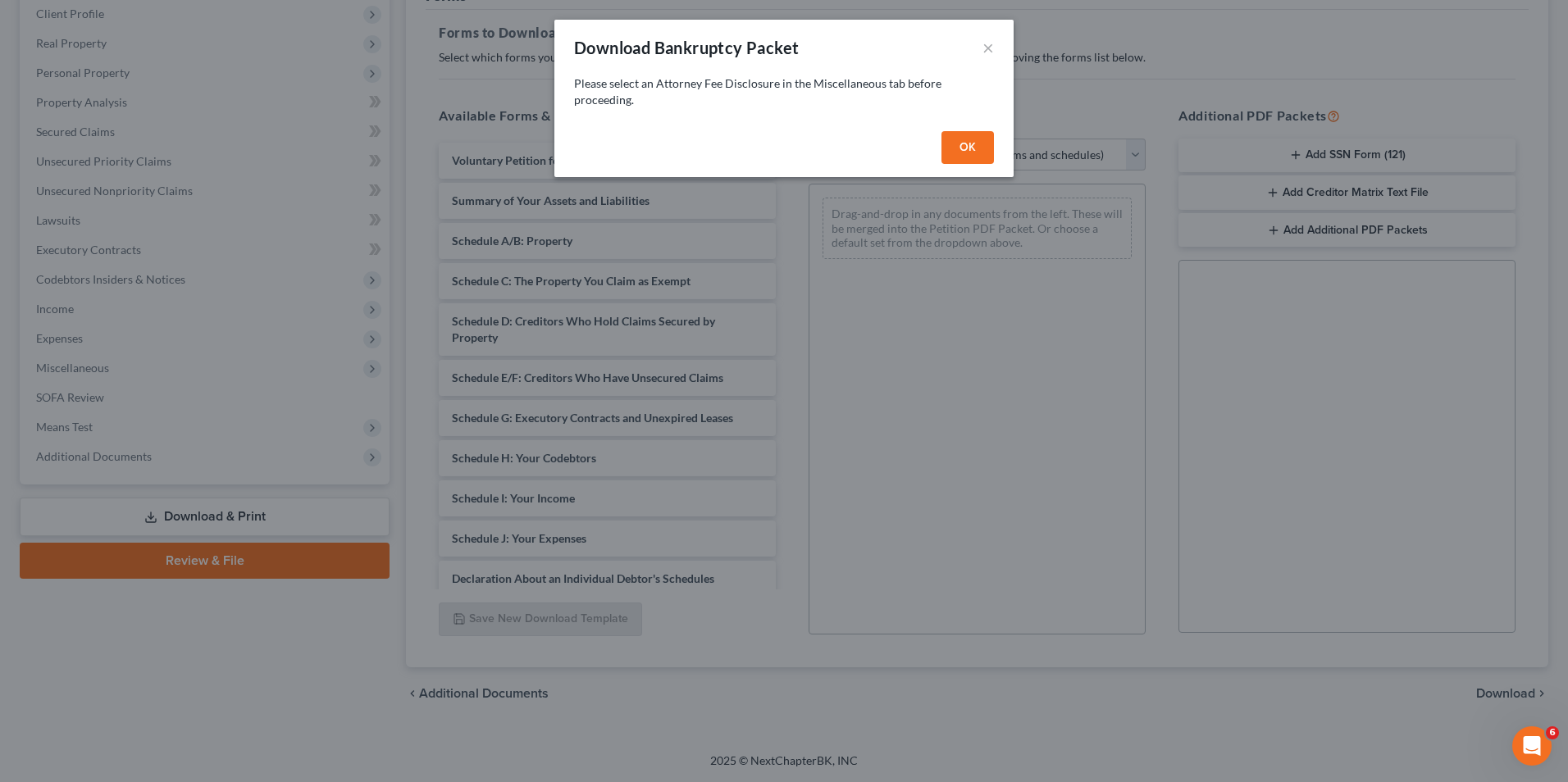
click at [980, 142] on button "OK" at bounding box center [967, 147] width 52 height 33
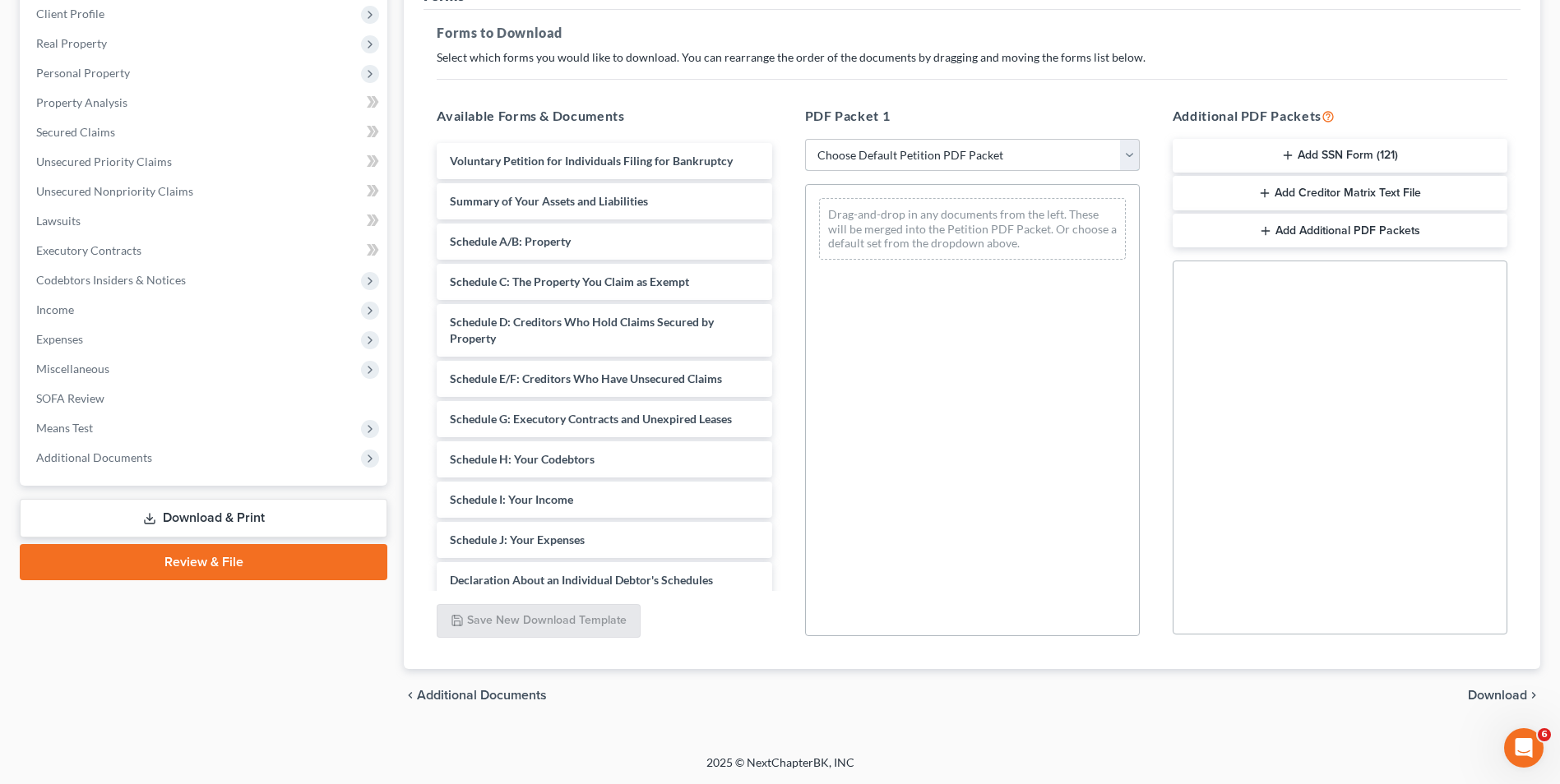
click at [966, 166] on select "Choose Default Petition PDF Packet Complete Bankruptcy Petition (all forms and …" at bounding box center [972, 155] width 334 height 33
select select "0"
click at [810, 139] on select "Choose Default Petition PDF Packet Complete Bankruptcy Petition (all forms and …" at bounding box center [972, 155] width 334 height 33
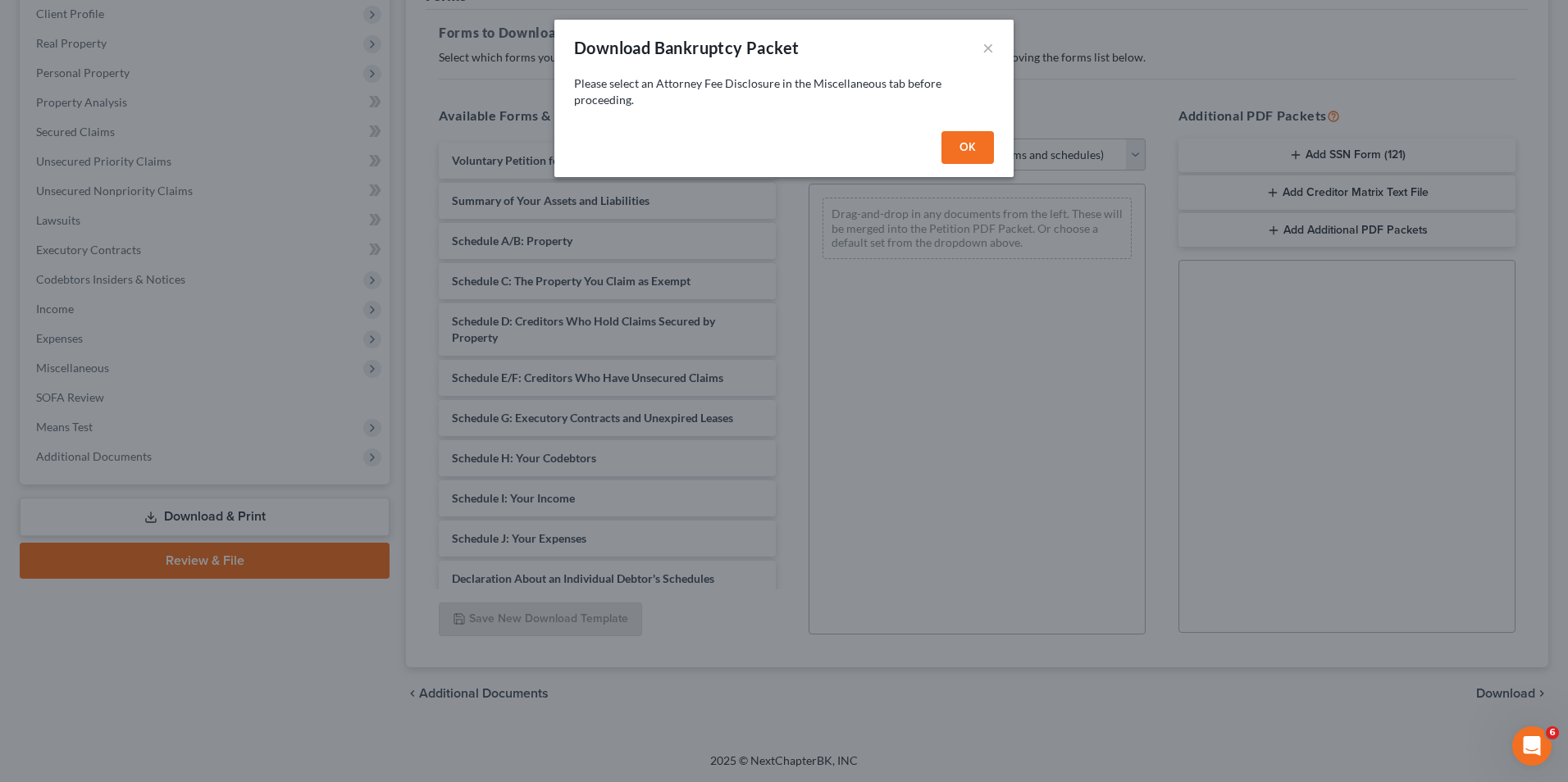
click at [961, 152] on button "OK" at bounding box center [967, 147] width 52 height 33
select select
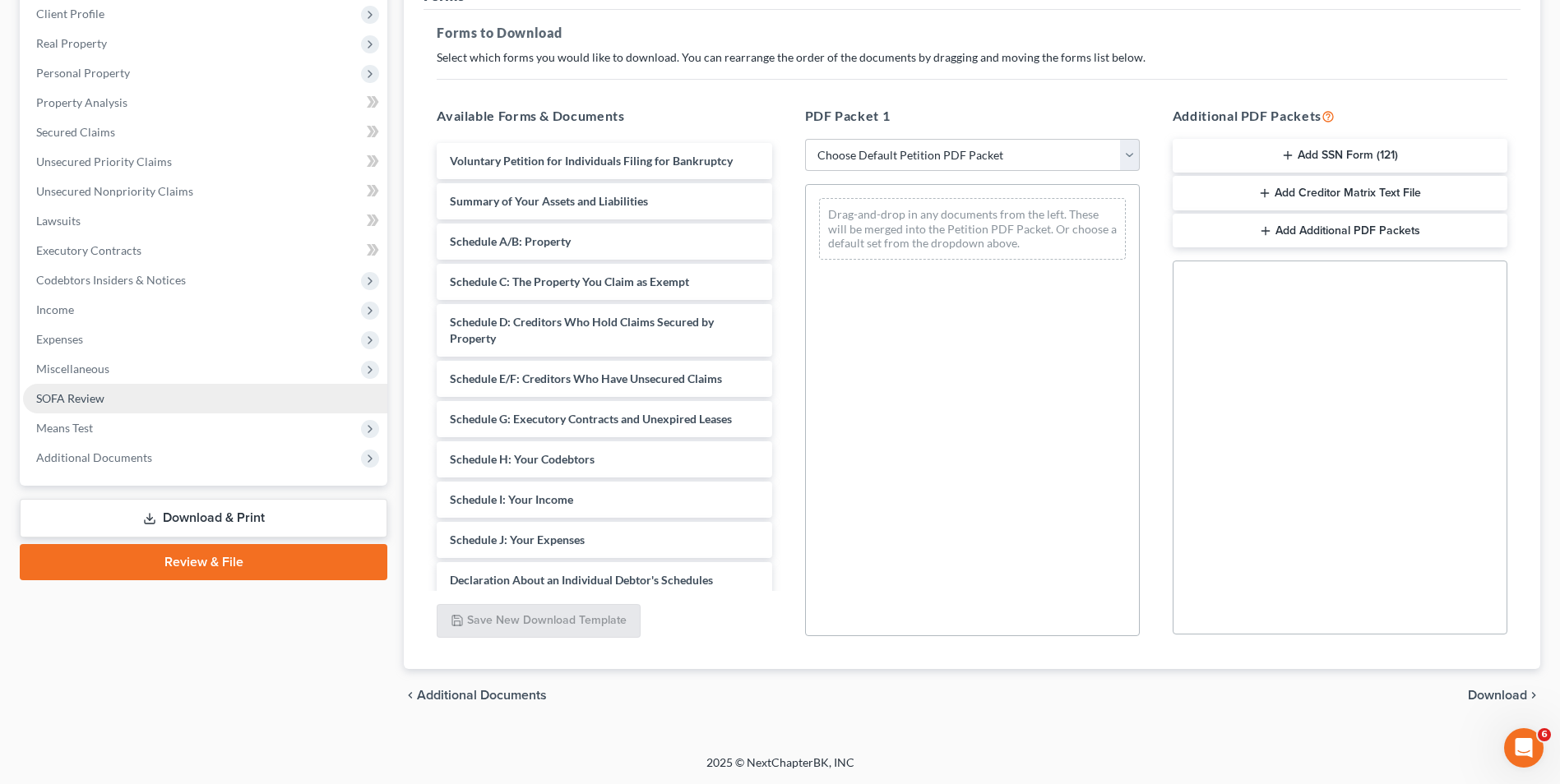
click at [77, 400] on span "SOFA Review" at bounding box center [70, 398] width 68 height 14
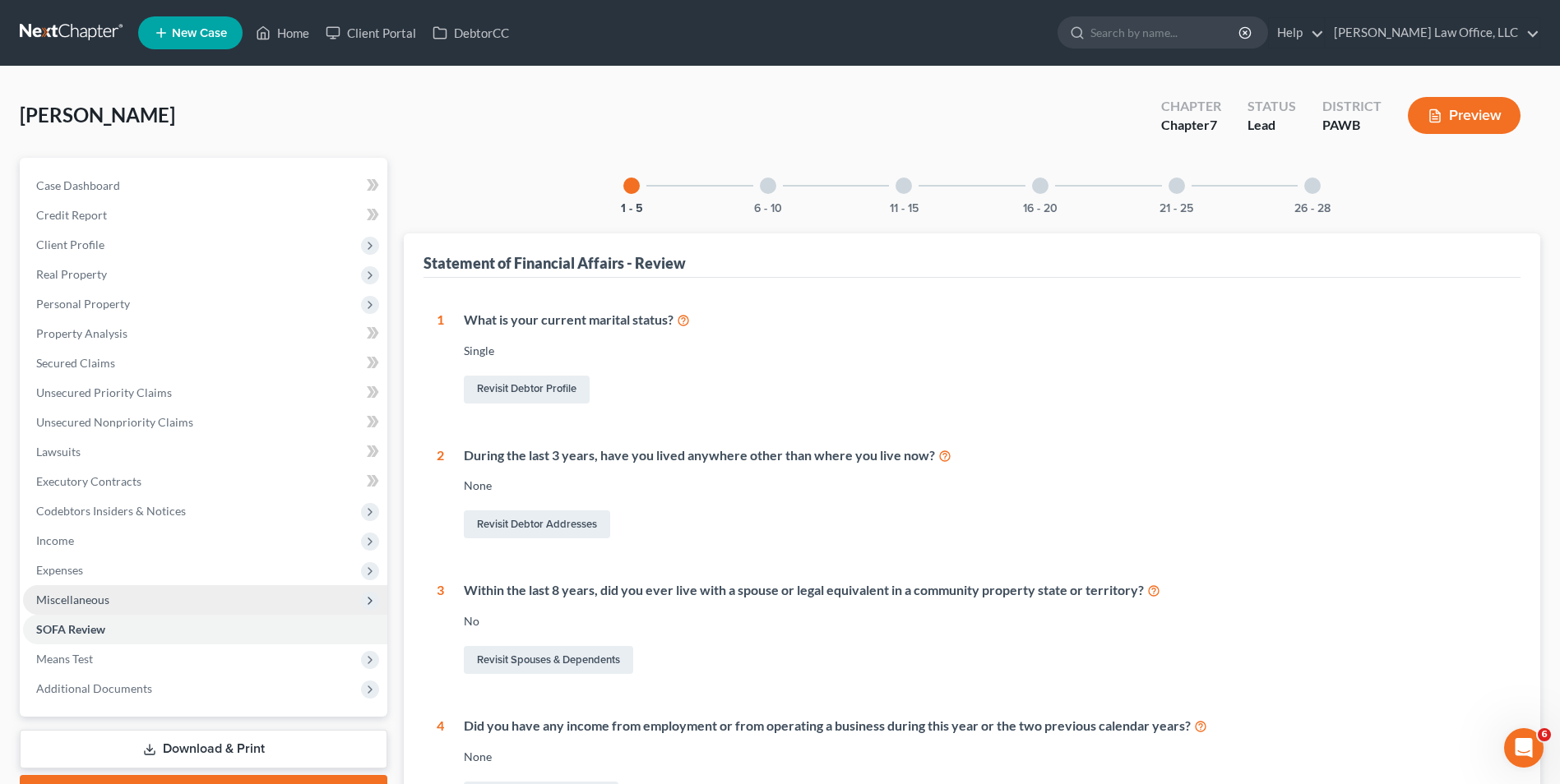
click at [56, 596] on span "Miscellaneous" at bounding box center [73, 599] width 73 height 14
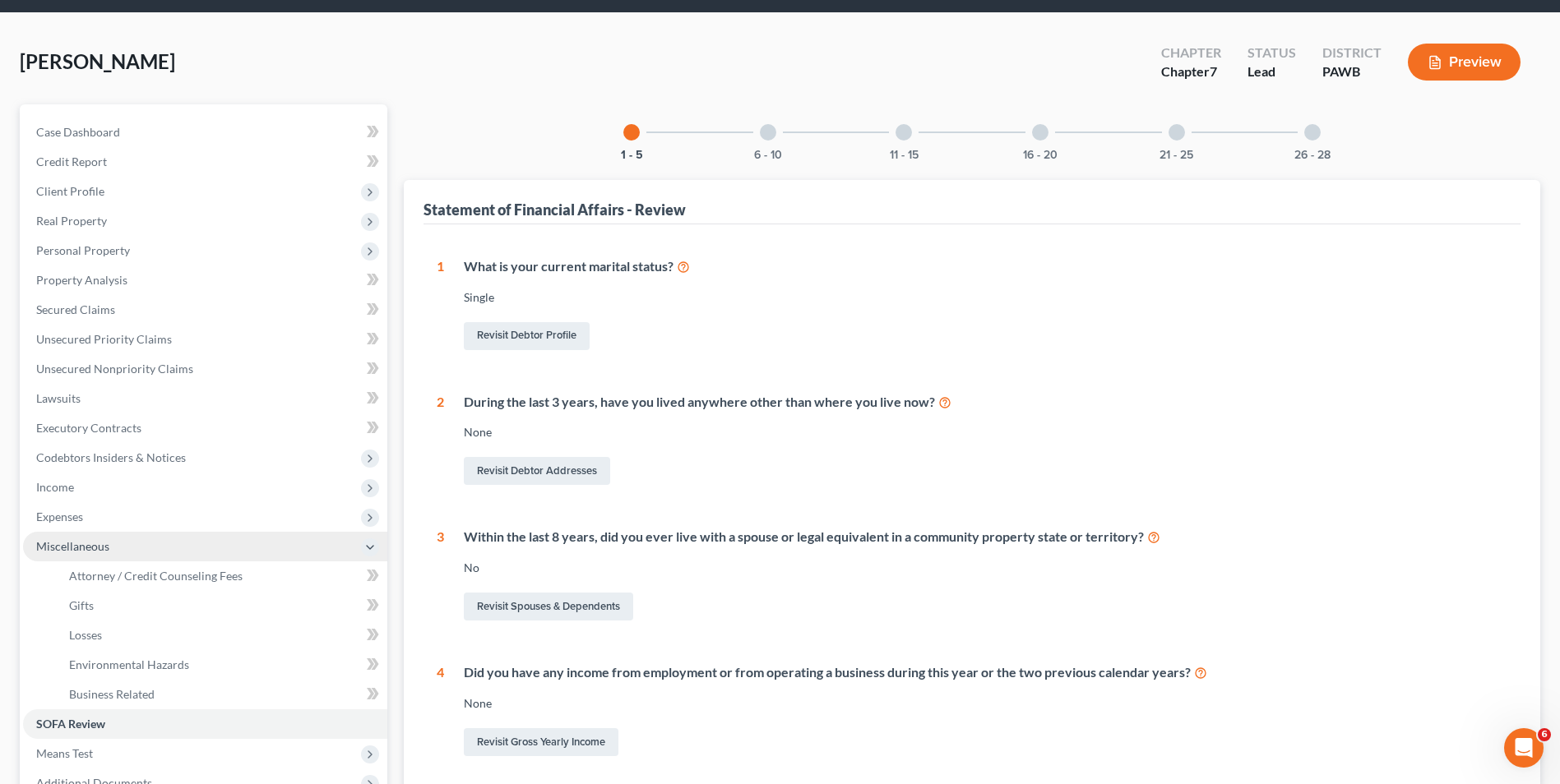
scroll to position [82, 0]
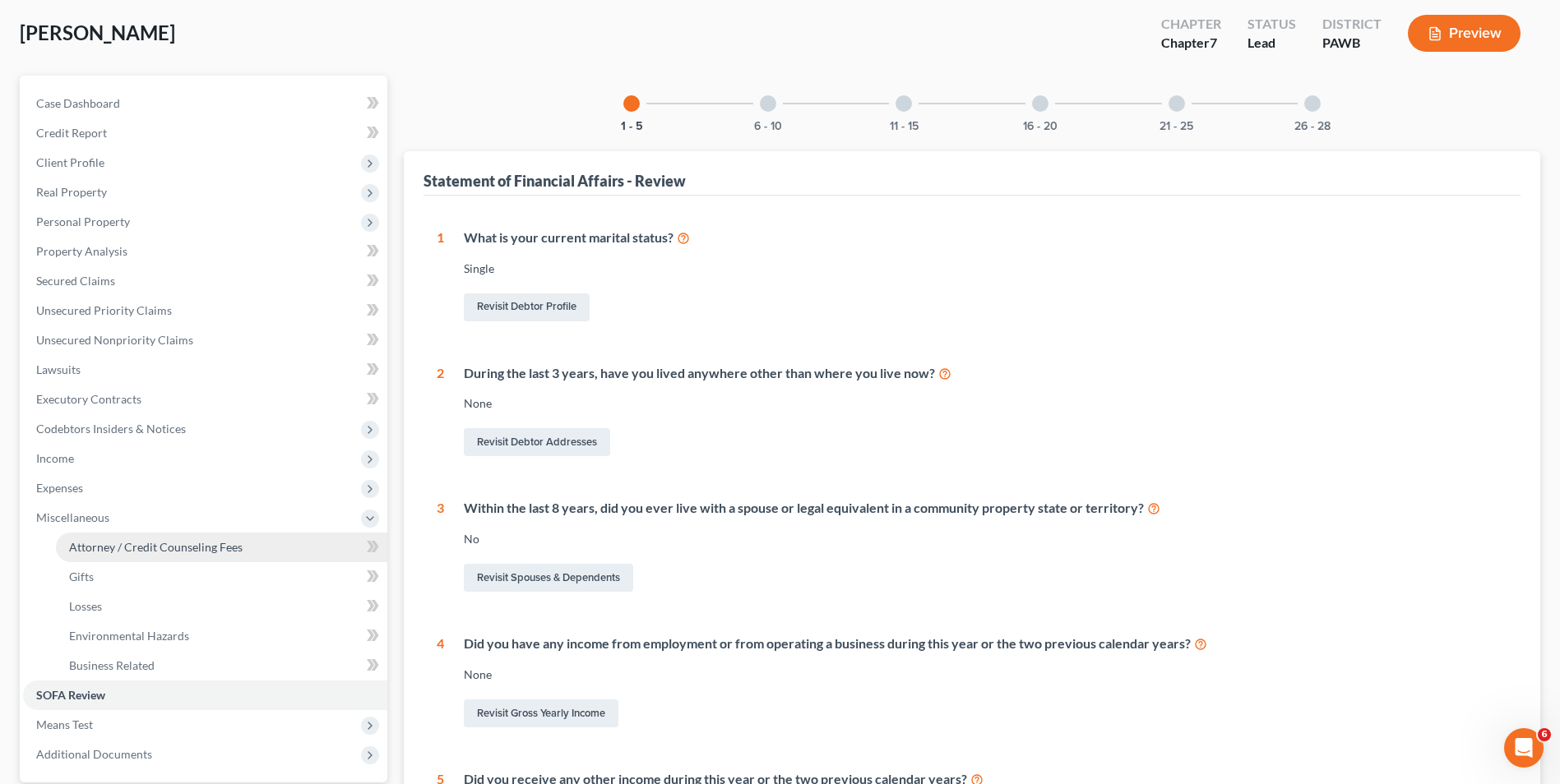
click at [125, 556] on link "Attorney / Credit Counseling Fees" at bounding box center [221, 548] width 331 height 30
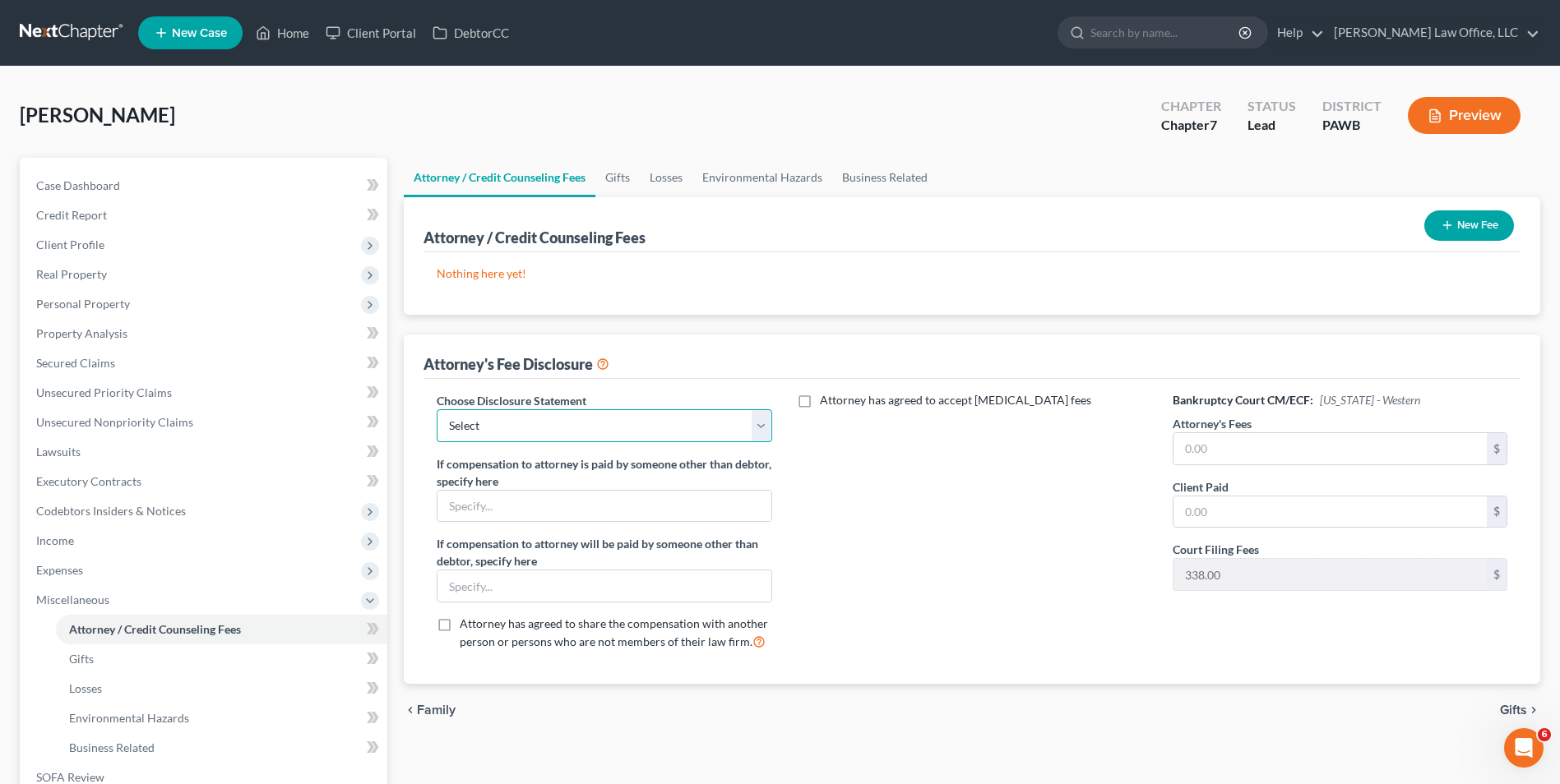
click at [701, 424] on select "Select Disclosure" at bounding box center [604, 426] width 334 height 33
select select "0"
click at [437, 410] on select "Select Disclosure" at bounding box center [604, 426] width 334 height 33
click at [1340, 444] on input "text" at bounding box center [1330, 448] width 314 height 31
type input "1,500"
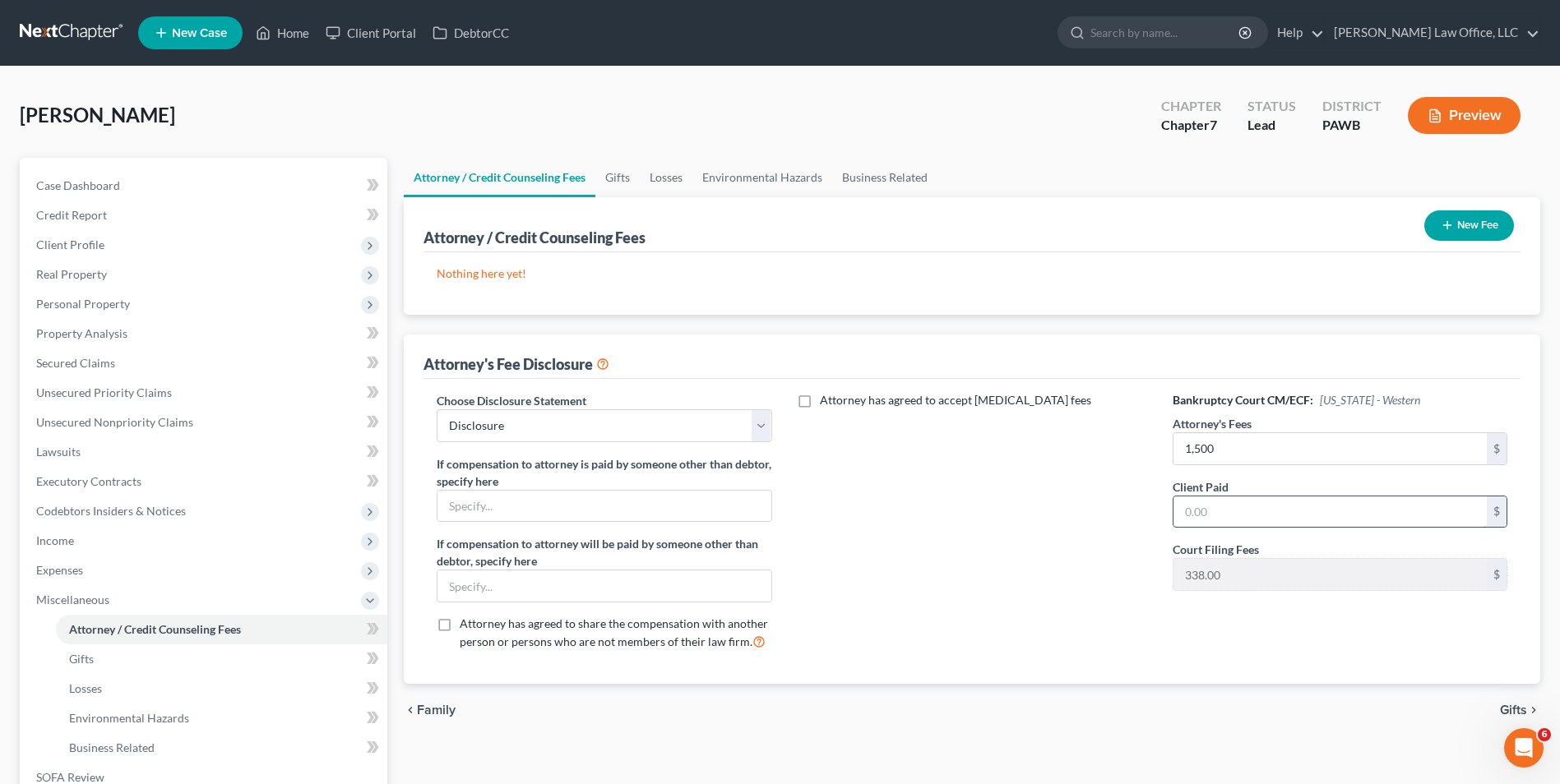
click at [1346, 517] on input "text" at bounding box center [1330, 511] width 314 height 31
type input "1,500"
click at [1513, 713] on span "Gifts" at bounding box center [1512, 710] width 27 height 13
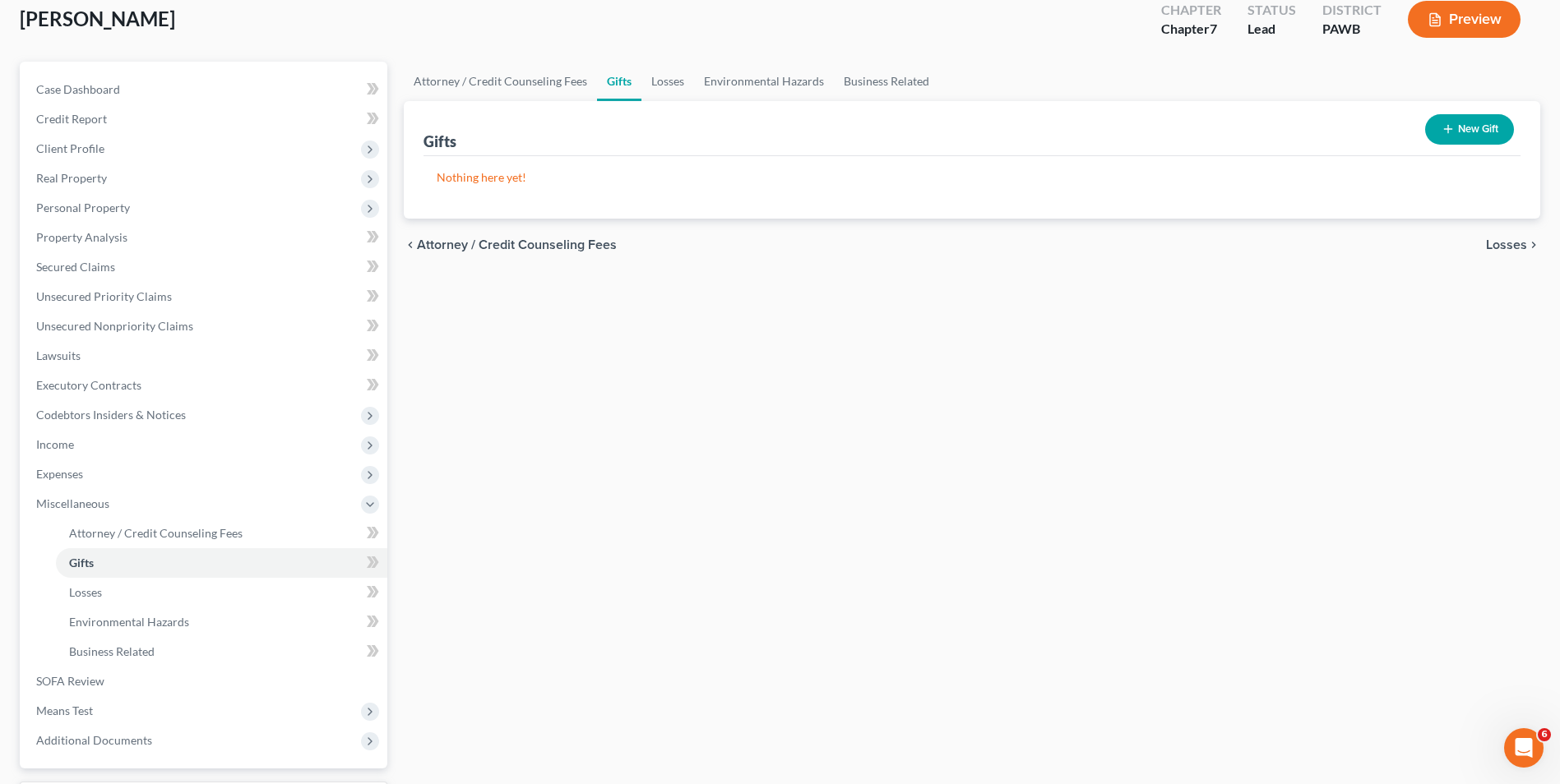
scroll to position [238, 0]
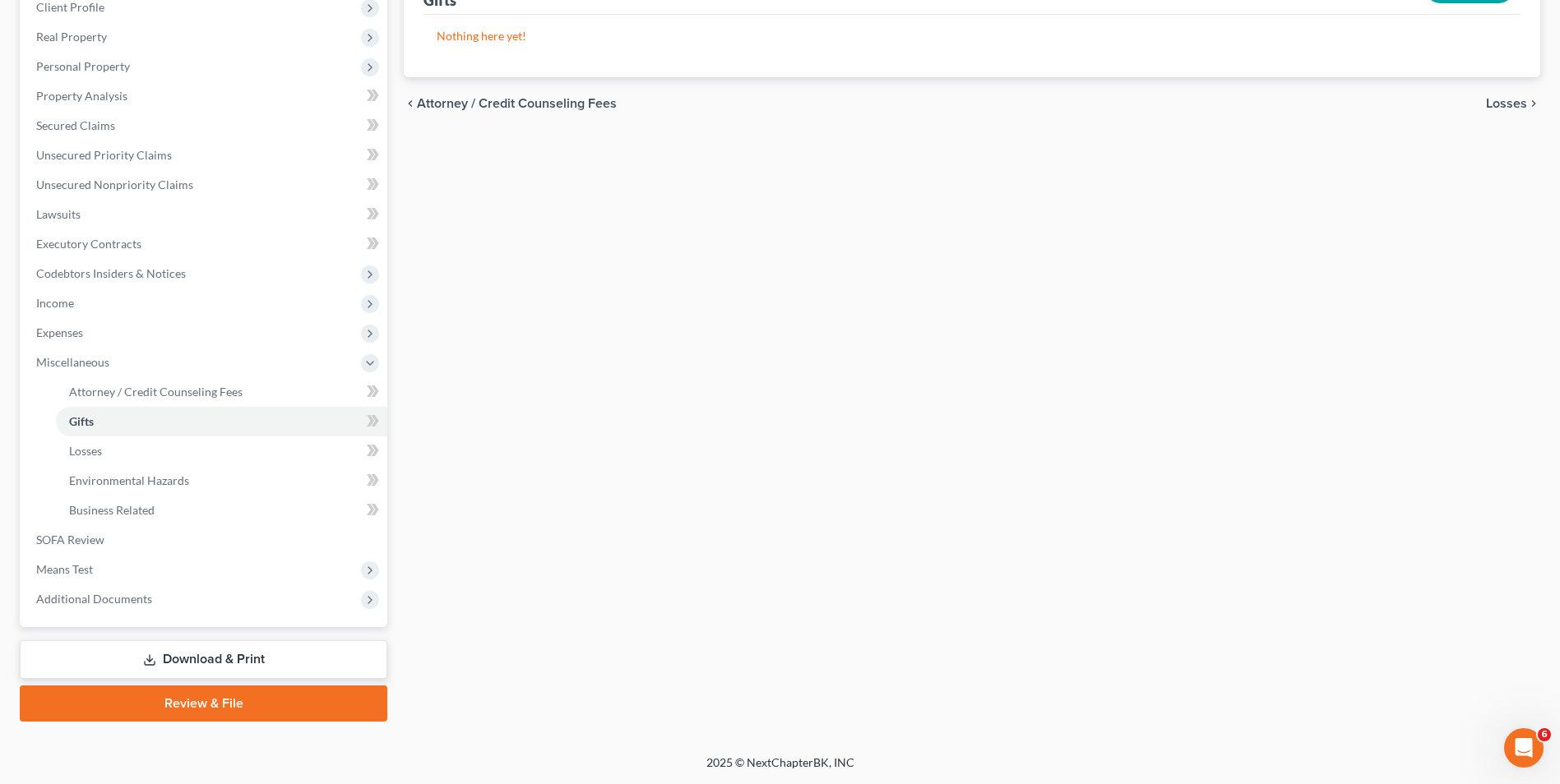
click at [126, 651] on link "Download & Print" at bounding box center [204, 659] width 368 height 38
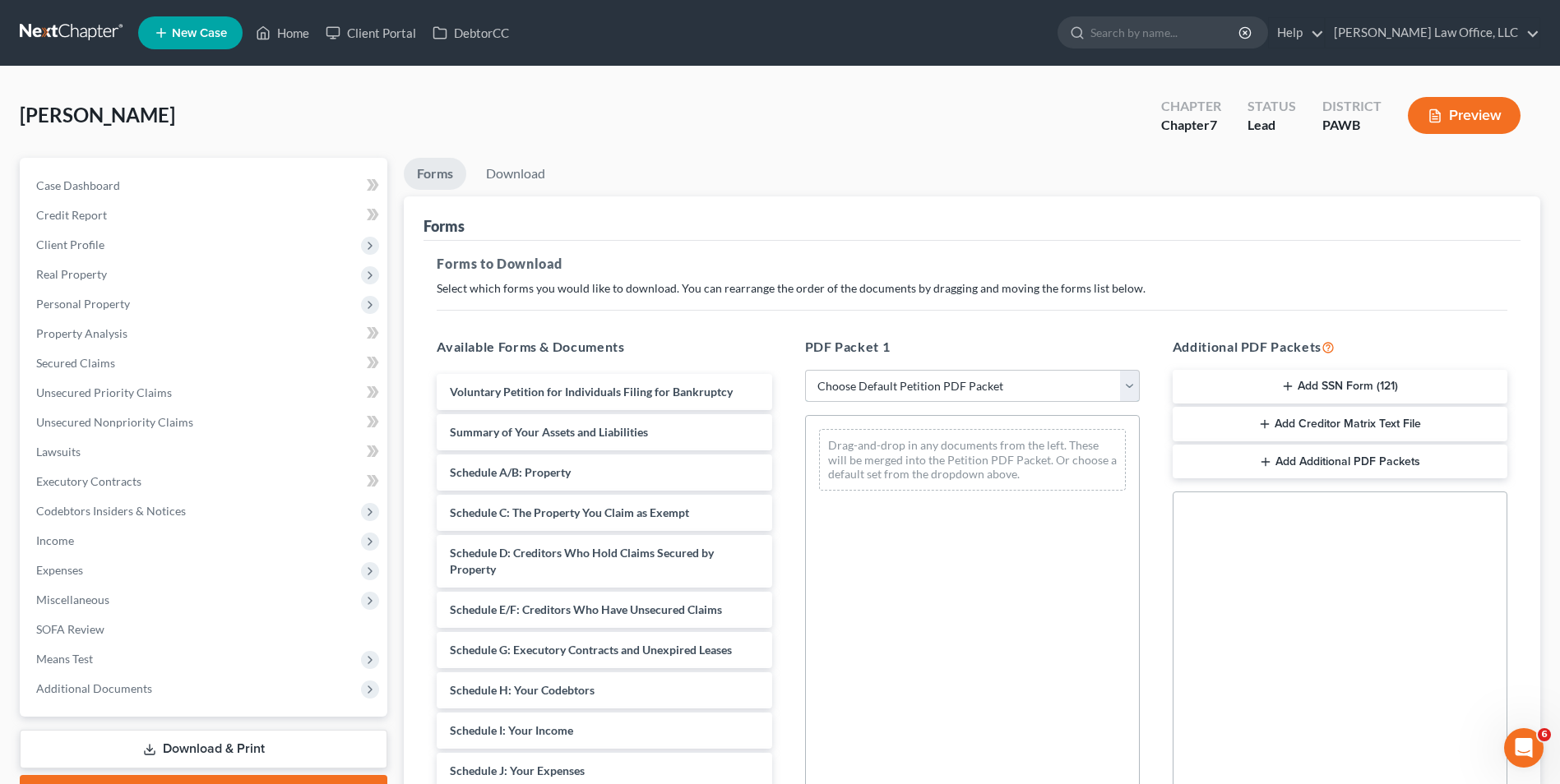
click at [905, 397] on select "Choose Default Petition PDF Packet Complete Bankruptcy Petition (all forms and …" at bounding box center [972, 385] width 334 height 33
select select "0"
click at [805, 370] on select "Choose Default Petition PDF Packet Complete Bankruptcy Petition (all forms and …" at bounding box center [972, 385] width 334 height 33
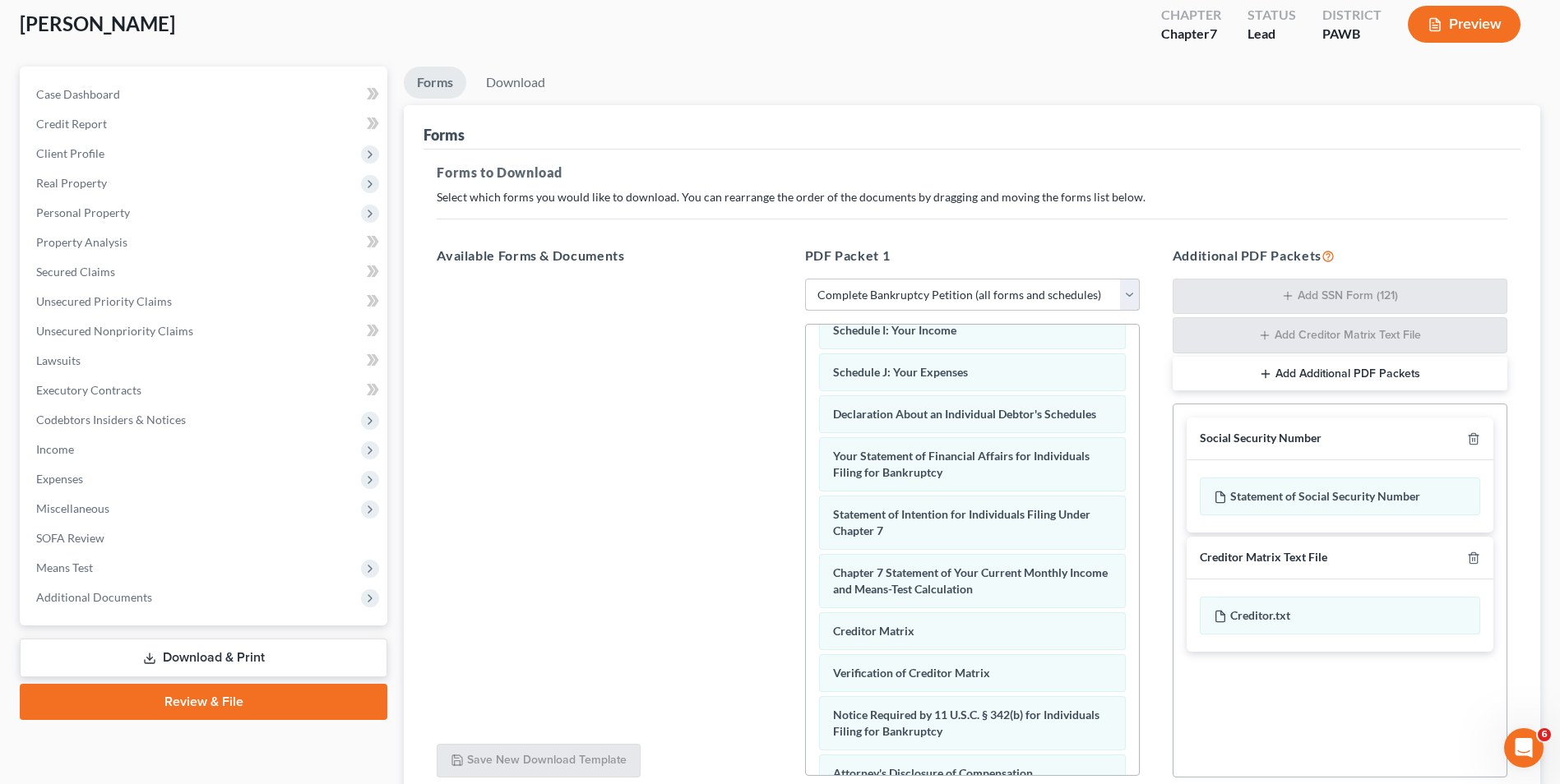
scroll to position [232, 0]
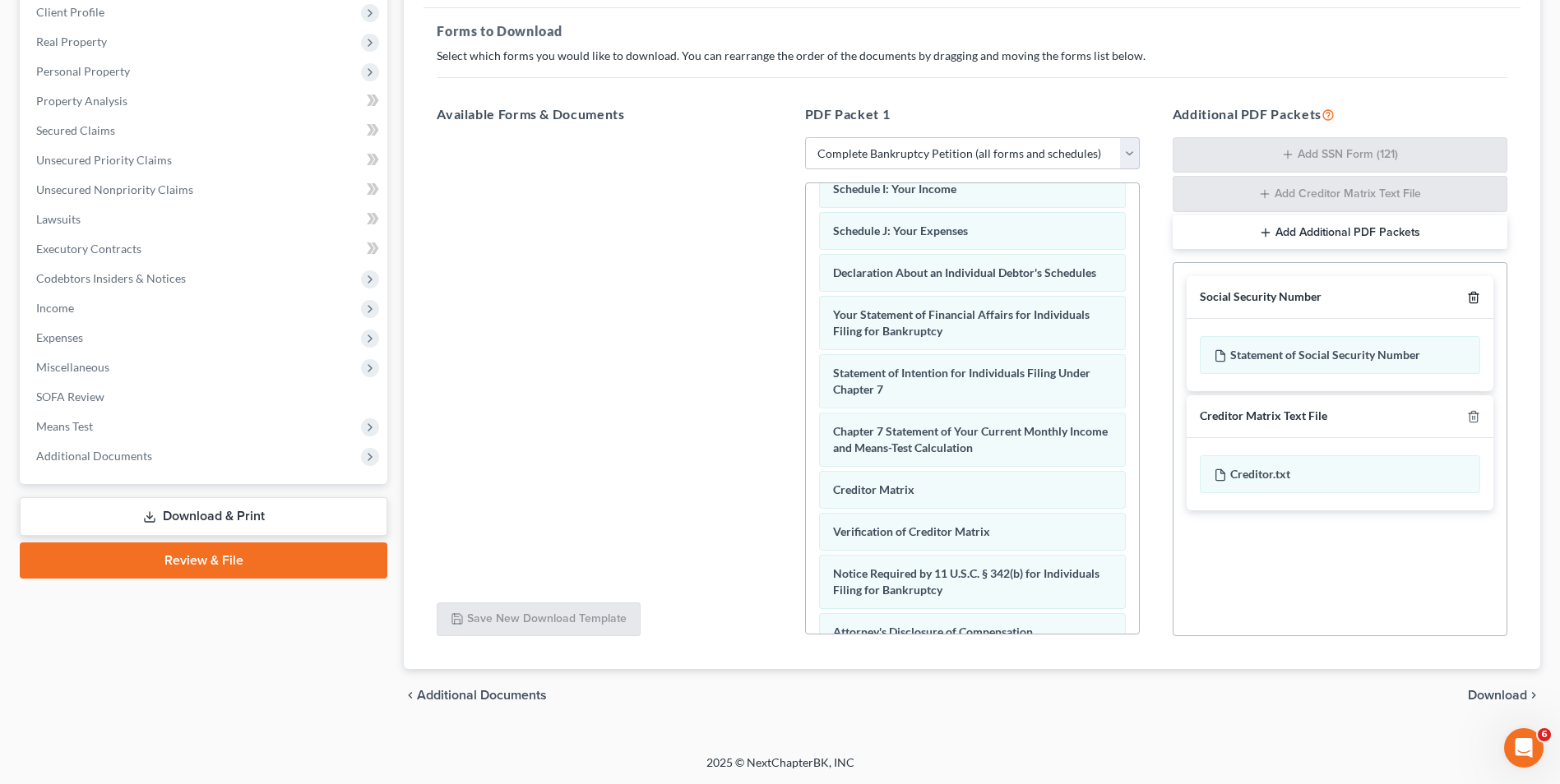
click at [1471, 301] on icon "button" at bounding box center [1473, 298] width 13 height 13
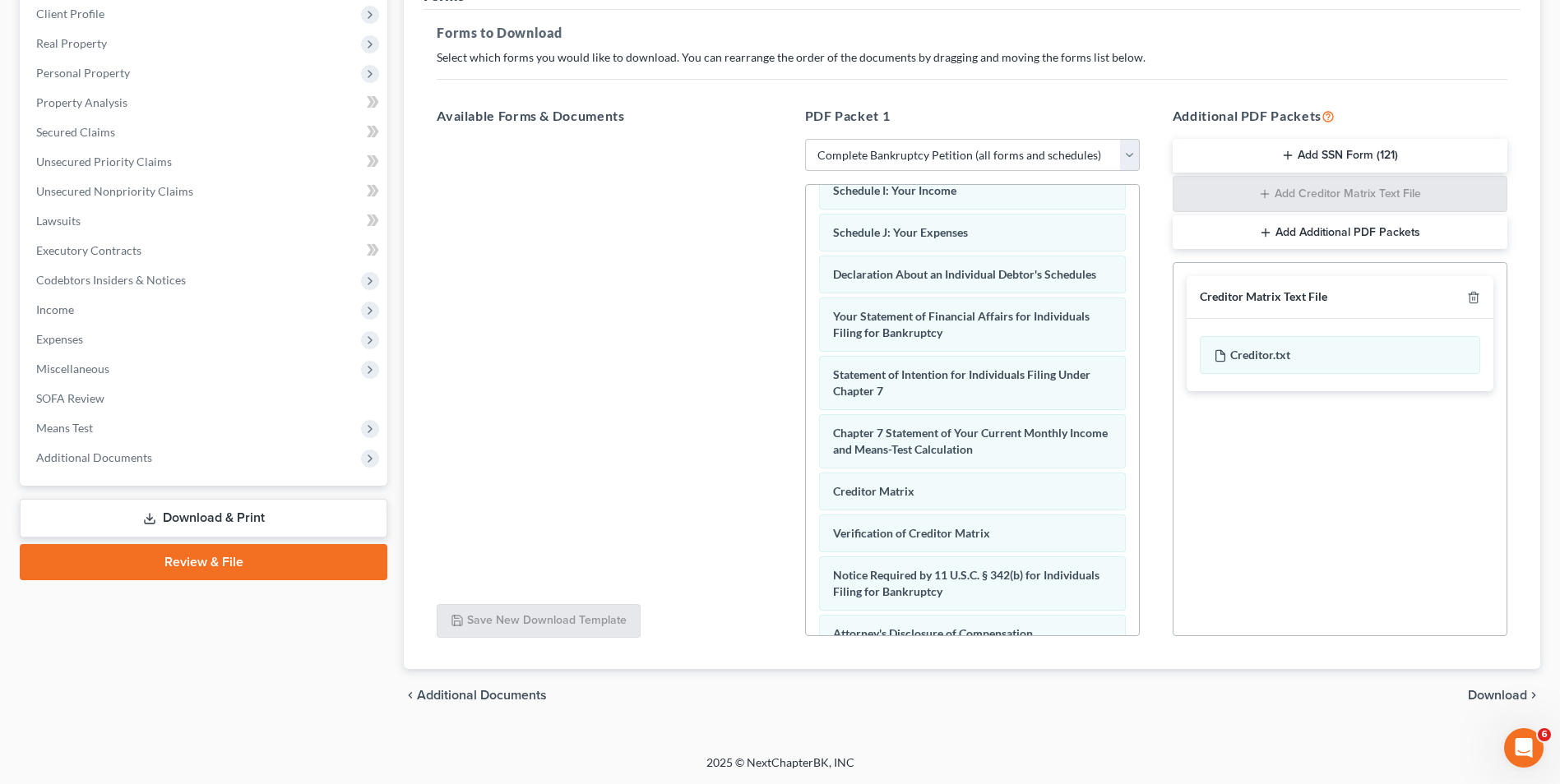
click at [1483, 693] on span "Download" at bounding box center [1497, 695] width 59 height 13
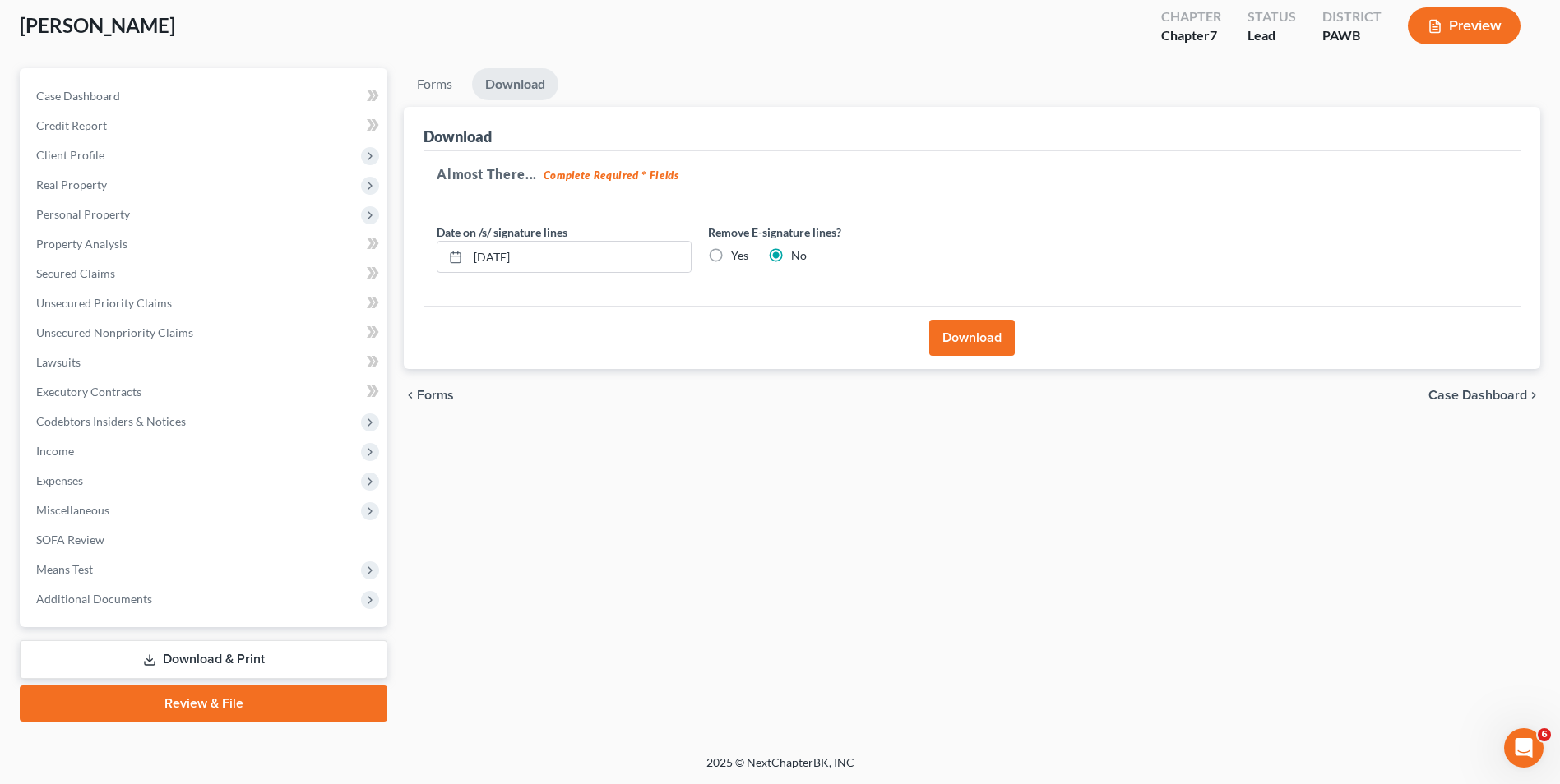
click at [949, 347] on button "Download" at bounding box center [972, 338] width 86 height 36
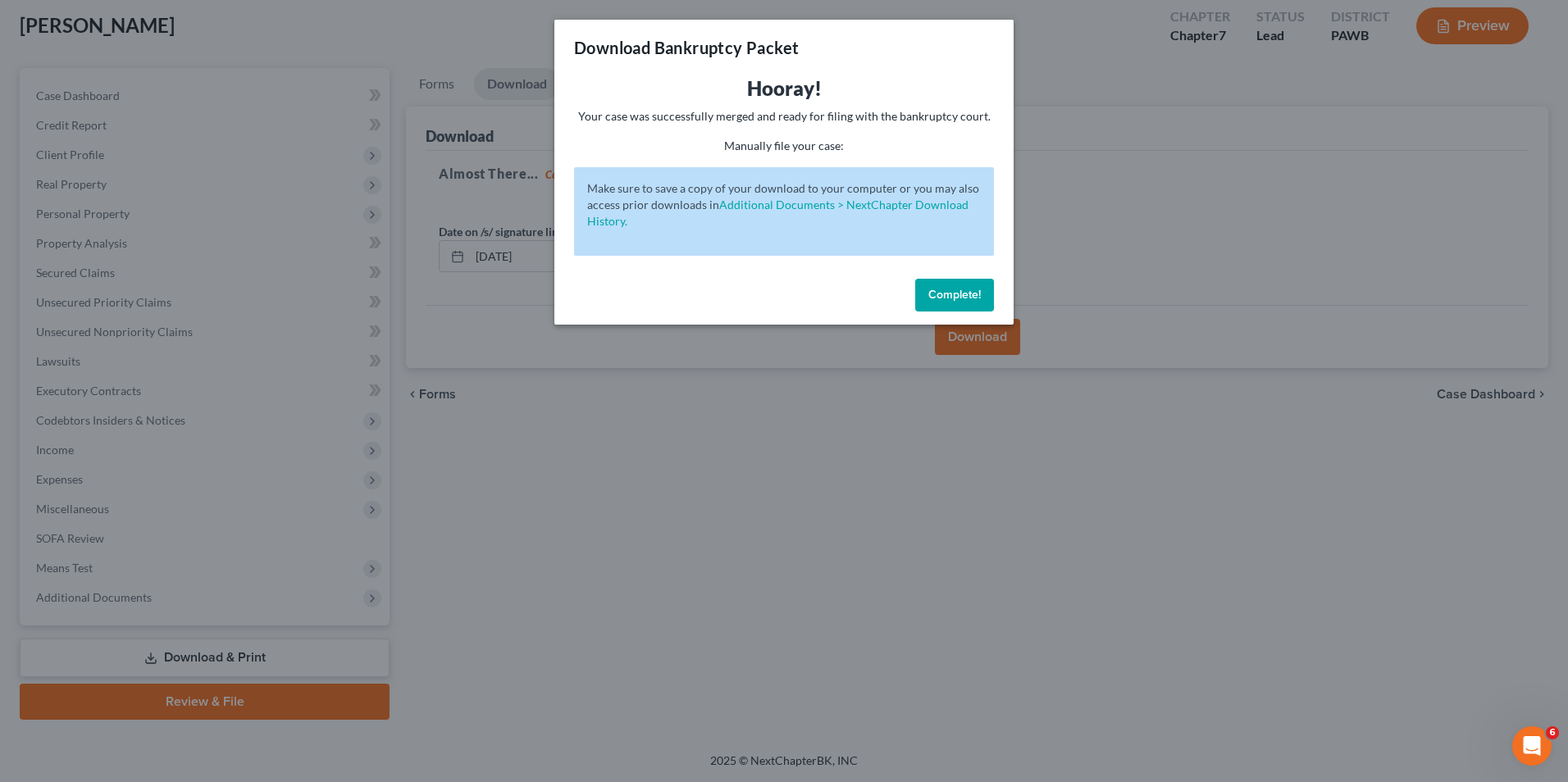
click at [973, 301] on span "Complete!" at bounding box center [954, 294] width 52 height 14
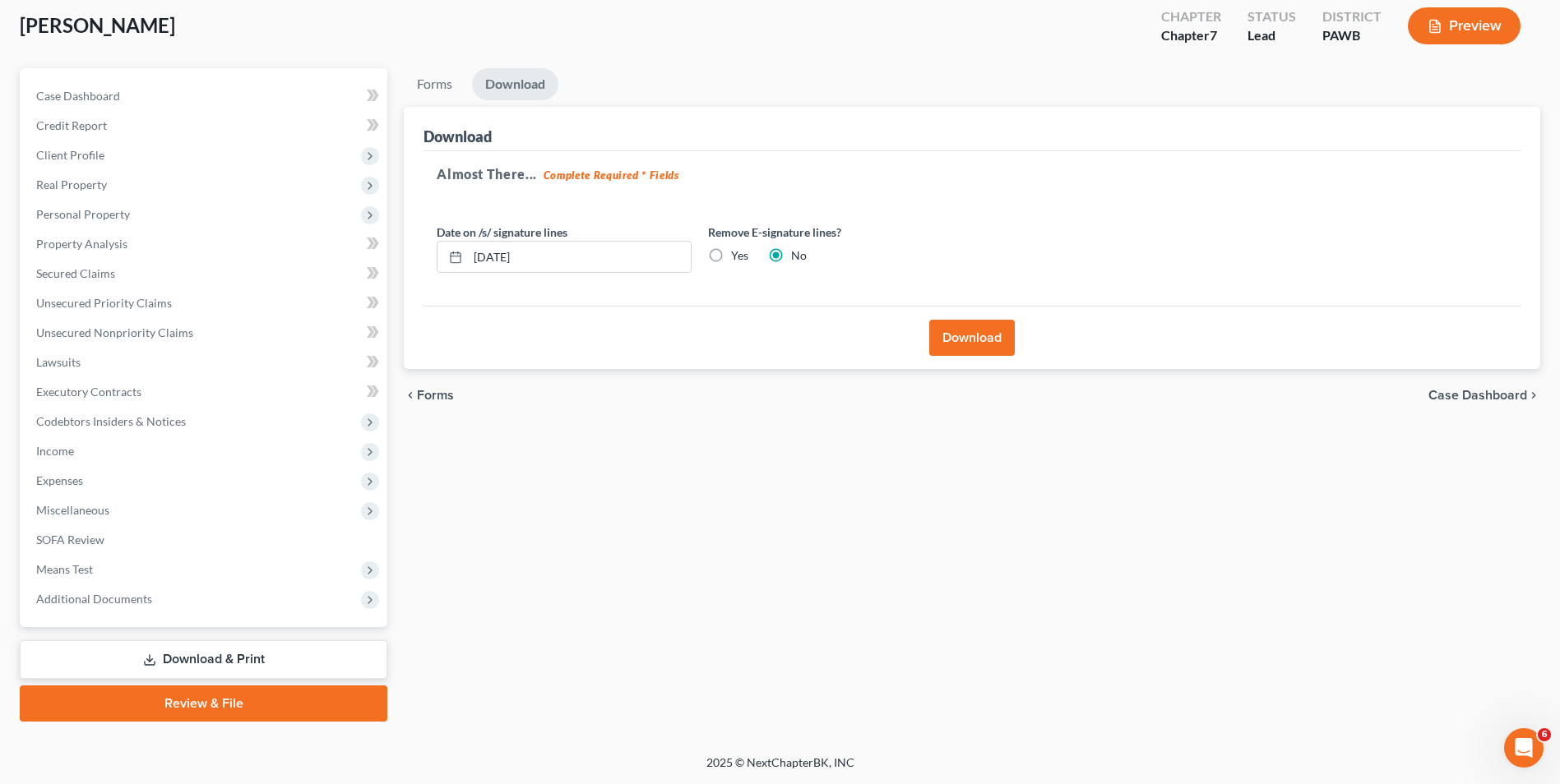
click at [1061, 55] on div "Pletcher, Heather Upgraded Chapter Chapter 7 Status Lead District PAWB Preview" at bounding box center [780, 32] width 1520 height 72
click at [962, 348] on button "Download" at bounding box center [972, 338] width 86 height 36
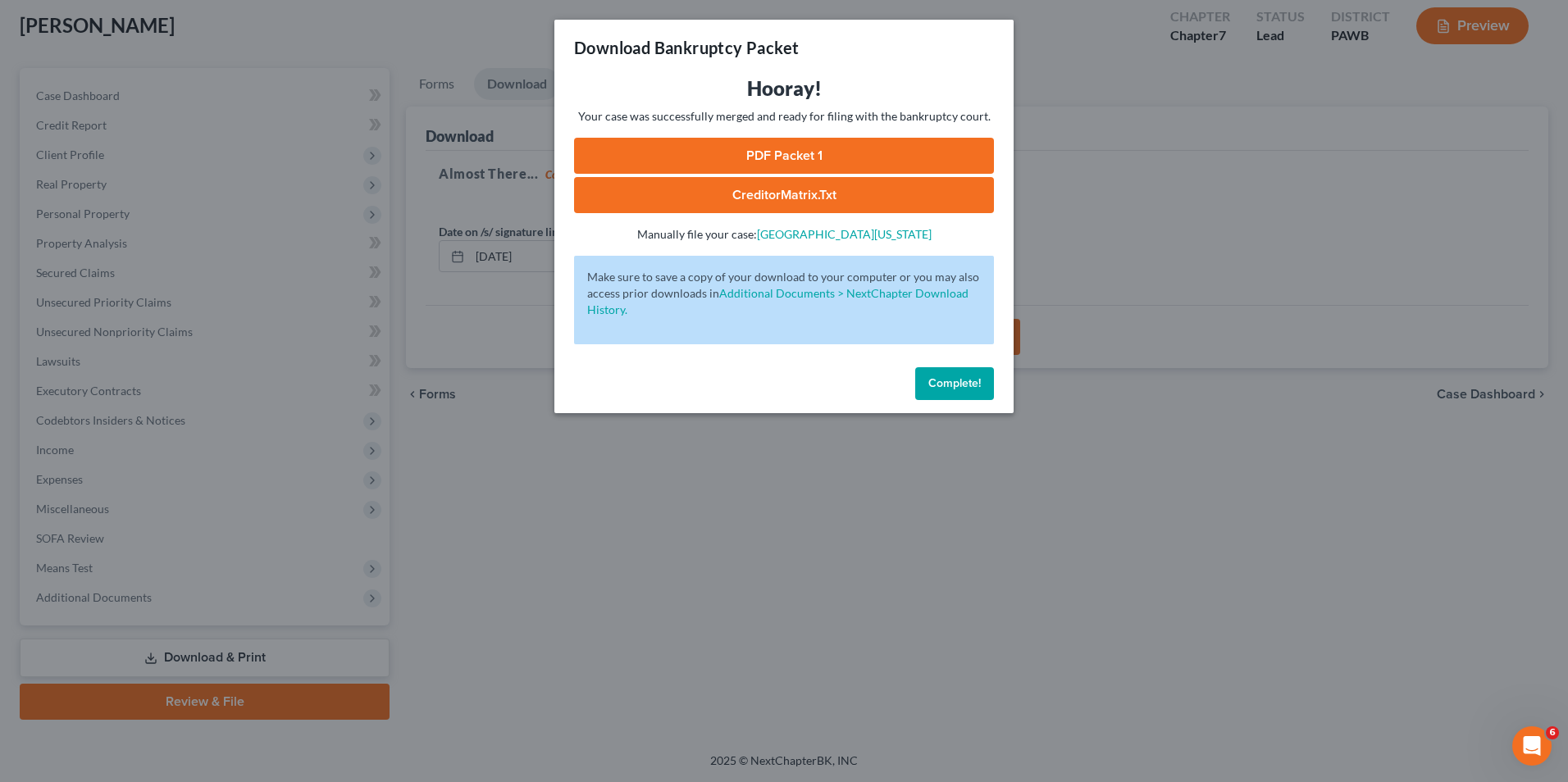
click at [896, 160] on link "PDF Packet 1" at bounding box center [784, 155] width 420 height 36
